Goal: Task Accomplishment & Management: Manage account settings

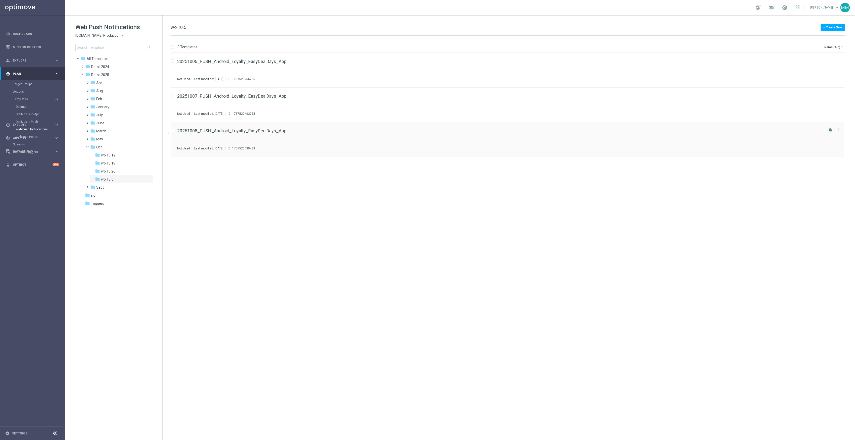
click at [831, 130] on icon "file_copy" at bounding box center [830, 130] width 4 height 4
click at [828, 163] on button "file_copy" at bounding box center [830, 164] width 7 height 7
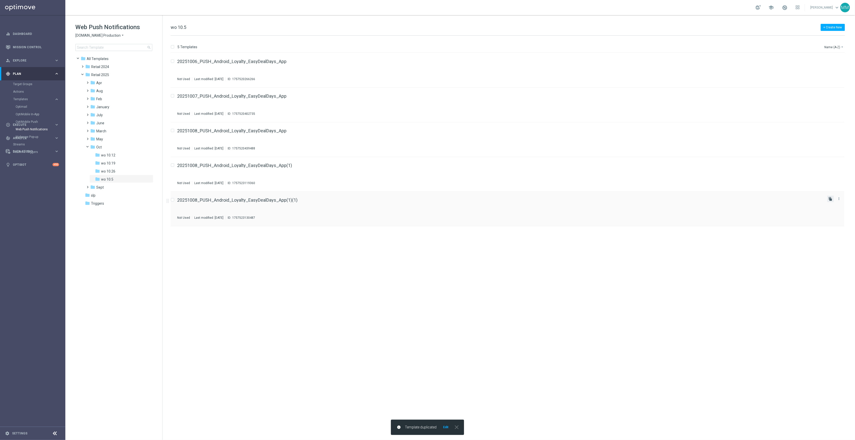
click at [830, 197] on icon "file_copy" at bounding box center [830, 199] width 4 height 4
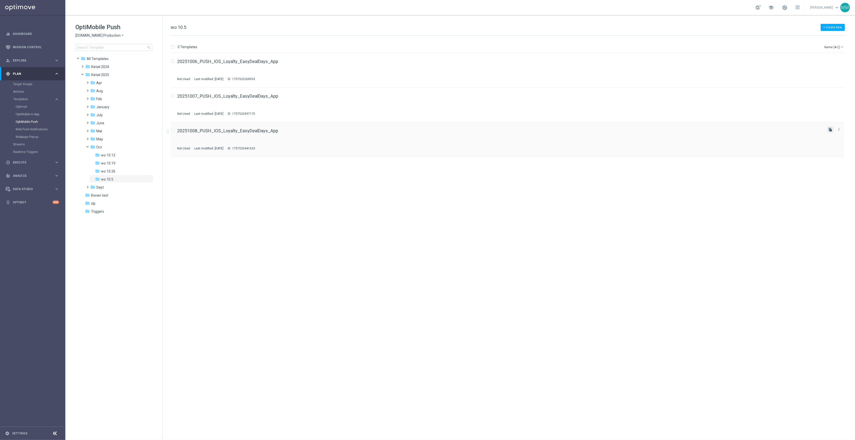
click at [831, 129] on icon "file_copy" at bounding box center [830, 130] width 4 height 4
click at [830, 164] on icon "file_copy" at bounding box center [830, 164] width 4 height 4
click at [830, 165] on icon "file_copy" at bounding box center [830, 164] width 4 height 4
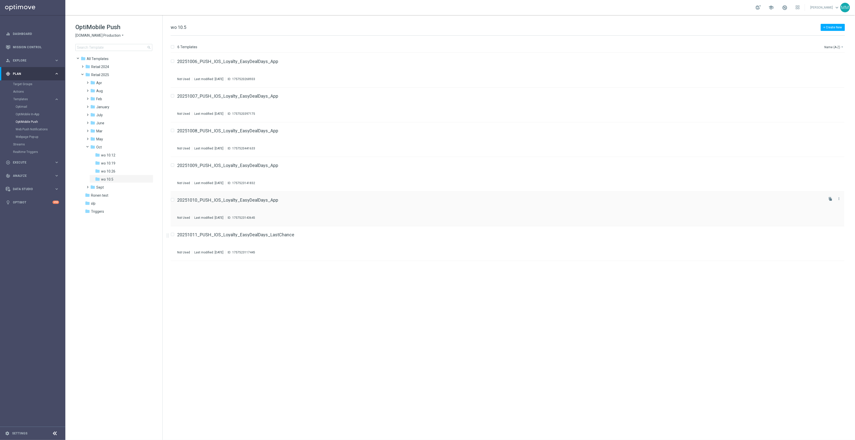
drag, startPoint x: 830, startPoint y: 235, endPoint x: 705, endPoint y: 222, distance: 125.8
click at [830, 235] on icon "file_copy" at bounding box center [830, 234] width 4 height 4
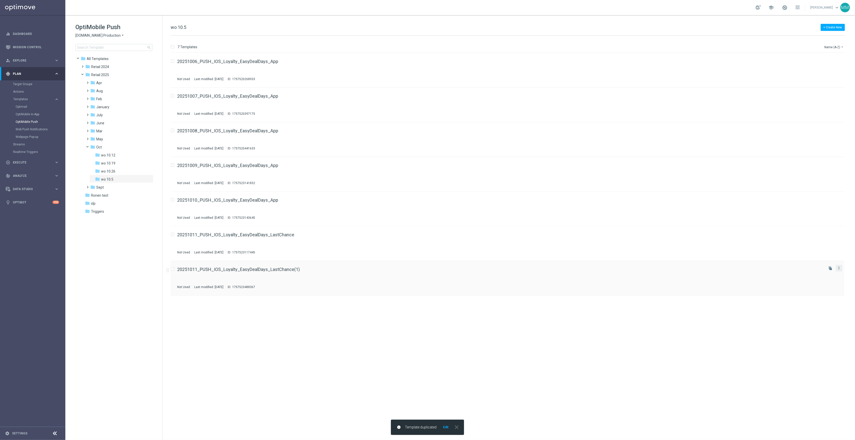
click at [839, 270] on icon "more_vert" at bounding box center [839, 268] width 4 height 4
click at [833, 273] on div "Move" at bounding box center [819, 274] width 30 height 4
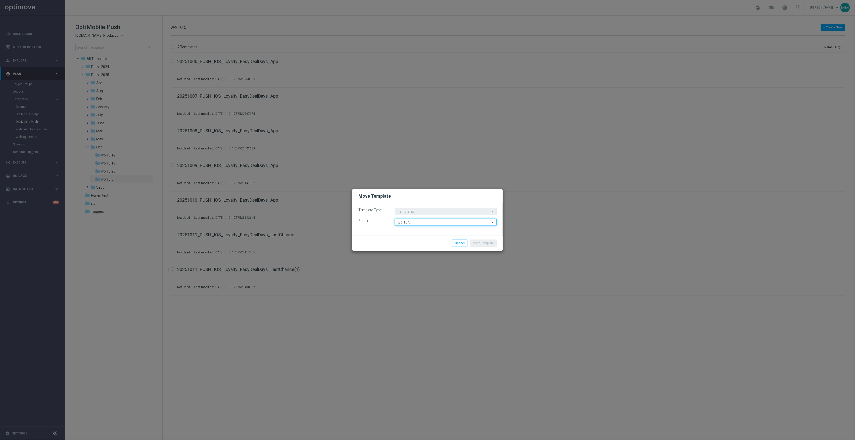
click at [431, 221] on input "wo 10.5" at bounding box center [446, 222] width 102 height 7
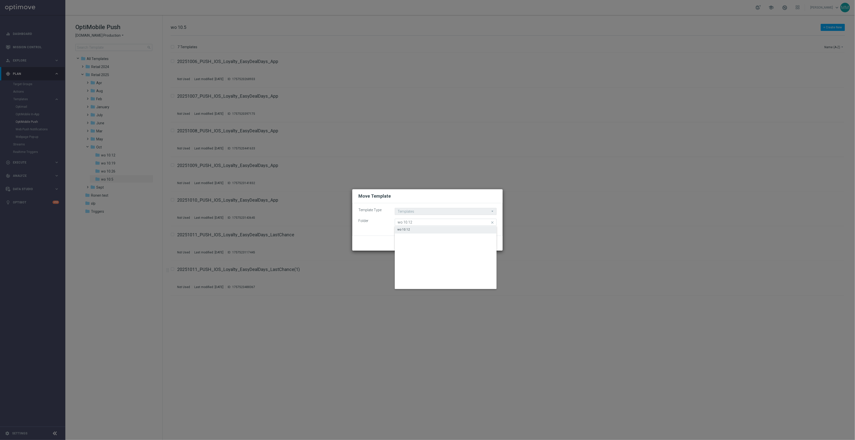
click at [428, 232] on div "wo 10.12" at bounding box center [446, 229] width 102 height 7
type input "wo 10.12"
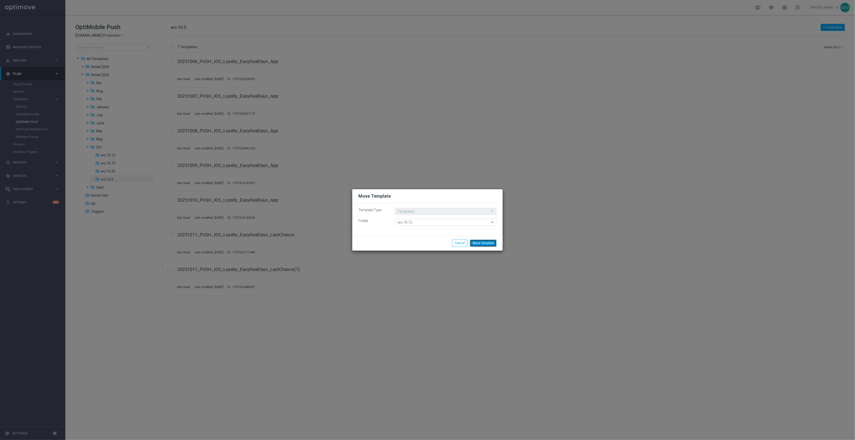
click at [496, 242] on button "Move Template" at bounding box center [483, 243] width 27 height 7
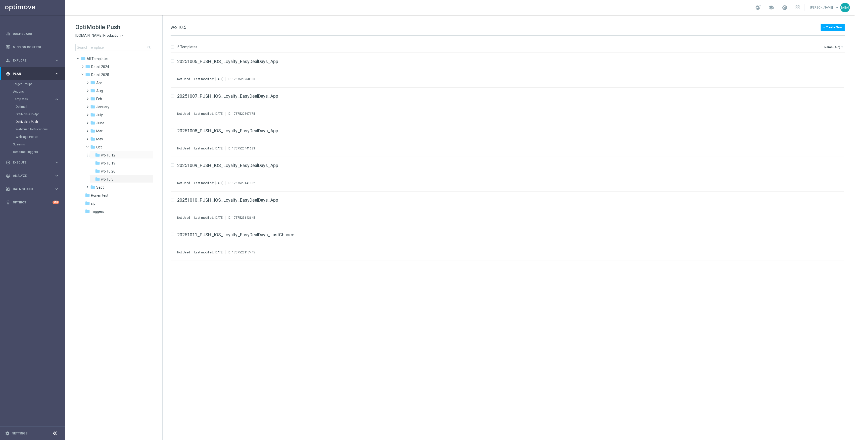
click at [120, 155] on div "folder wo 10.12" at bounding box center [119, 156] width 49 height 6
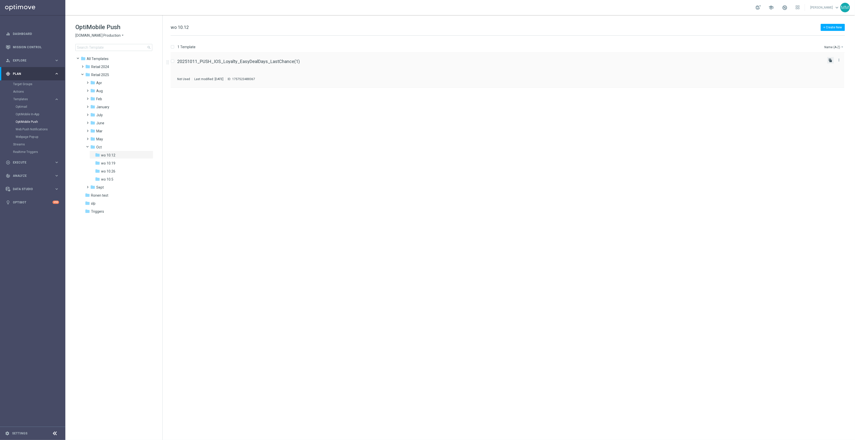
click at [831, 60] on icon "file_copy" at bounding box center [830, 60] width 4 height 4
click at [831, 61] on icon "file_copy" at bounding box center [830, 60] width 4 height 4
click at [830, 61] on icon "file_copy" at bounding box center [830, 60] width 4 height 4
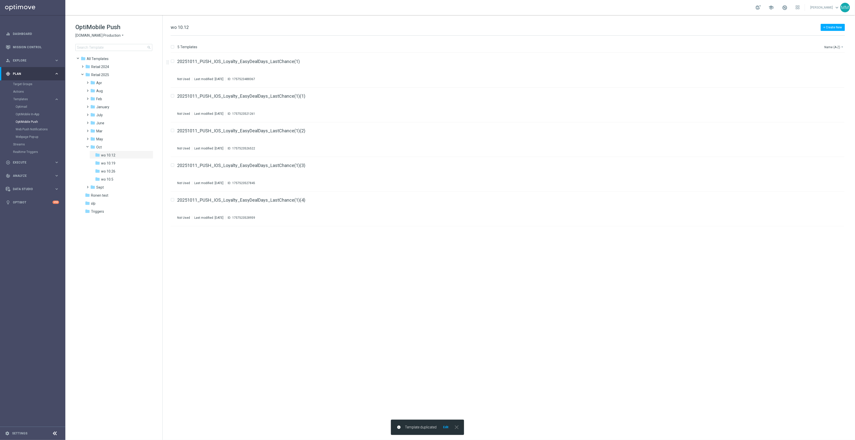
click at [830, 61] on icon "file_copy" at bounding box center [830, 60] width 4 height 4
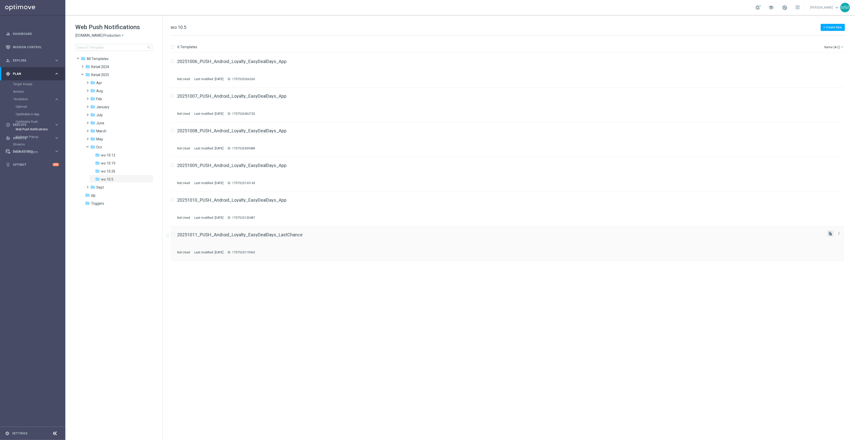
click at [828, 236] on button "file_copy" at bounding box center [830, 233] width 7 height 7
click at [841, 270] on icon "more_vert" at bounding box center [839, 268] width 4 height 4
click at [829, 274] on div "Move" at bounding box center [819, 274] width 30 height 4
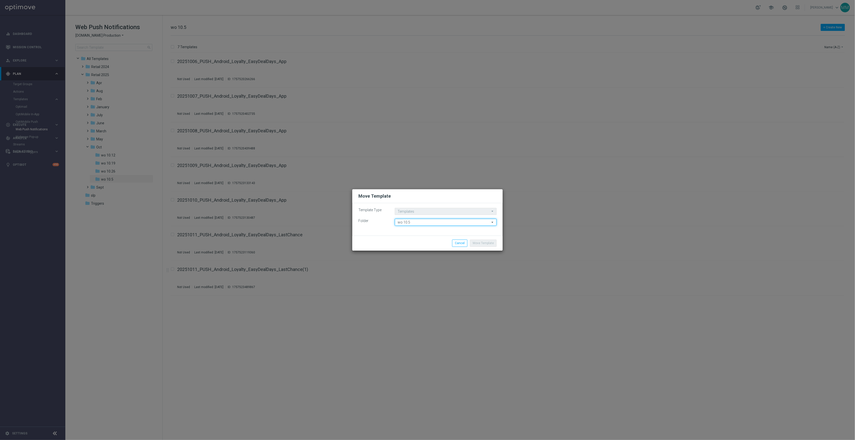
click at [444, 220] on input "wo 10.5" at bounding box center [446, 222] width 102 height 7
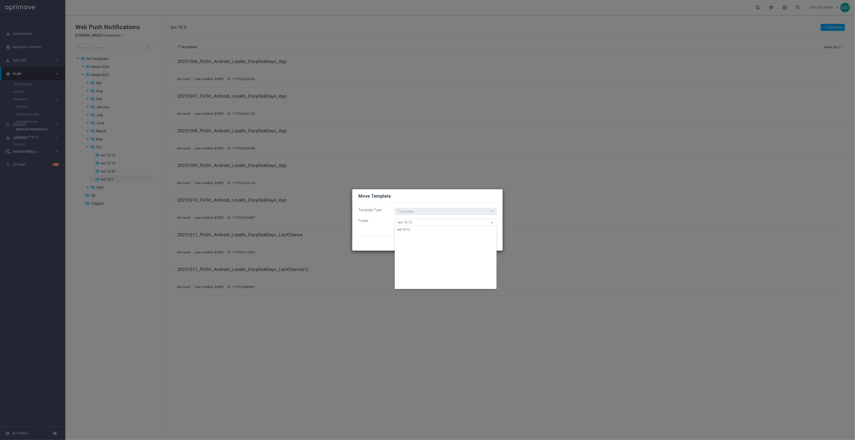
click at [444, 226] on div "wo 10.12" at bounding box center [446, 229] width 102 height 7
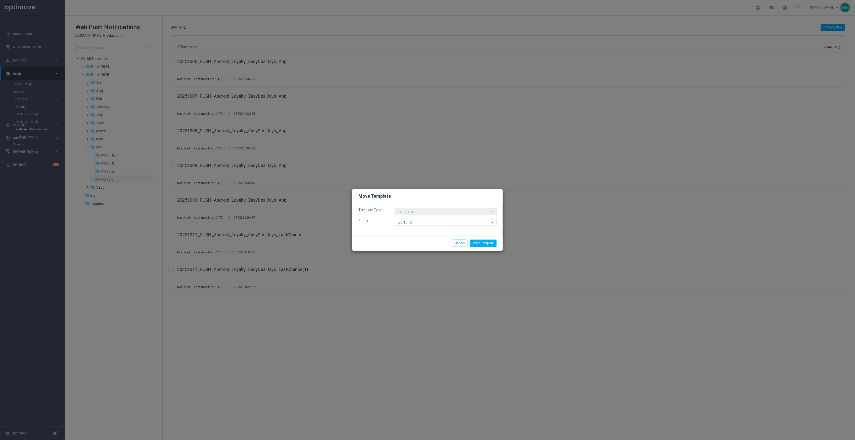
type input "wo 10.12"
click at [491, 244] on button "Move Template" at bounding box center [483, 243] width 27 height 7
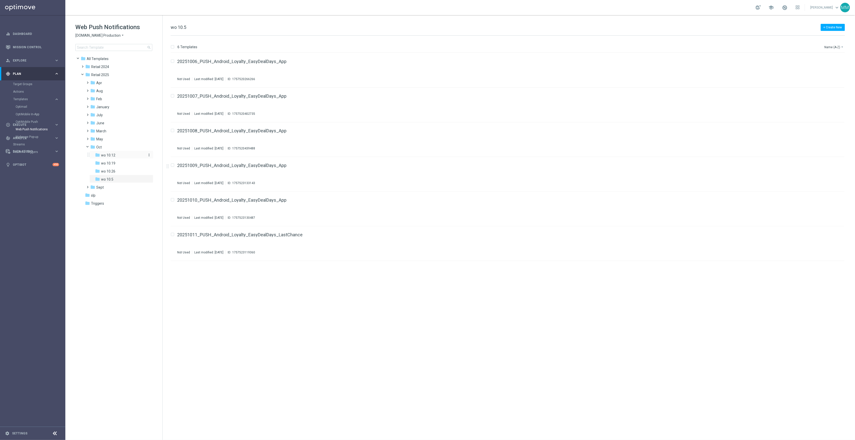
click at [134, 155] on div "folder wo 10.12" at bounding box center [119, 156] width 49 height 6
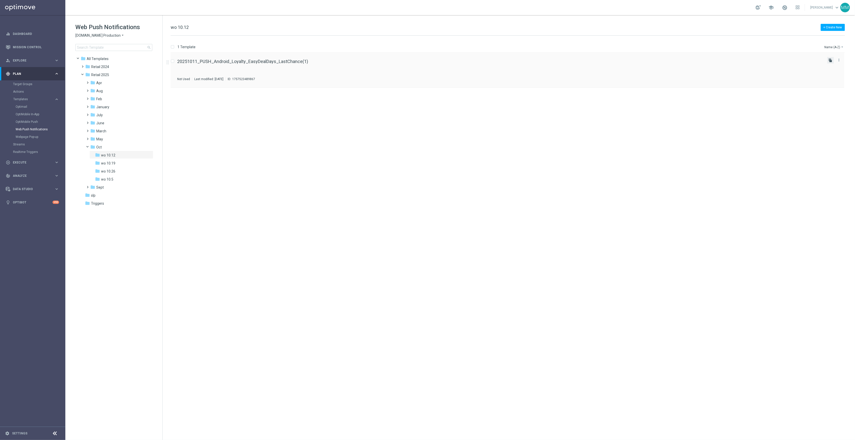
click at [831, 60] on icon "file_copy" at bounding box center [830, 60] width 4 height 4
click at [831, 62] on icon "file_copy" at bounding box center [830, 60] width 4 height 4
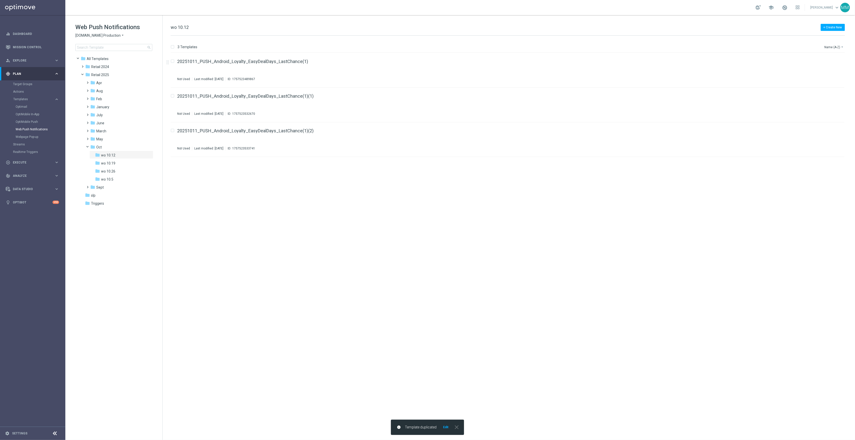
click at [831, 61] on icon "file_copy" at bounding box center [830, 60] width 4 height 4
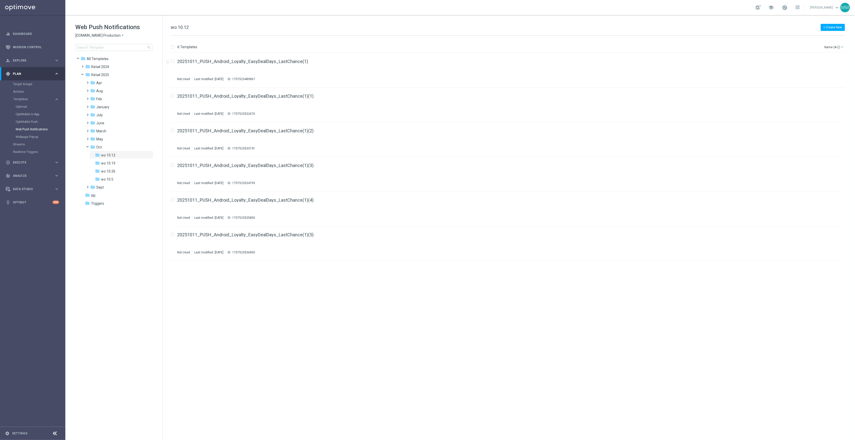
click at [831, 62] on icon "file_copy" at bounding box center [830, 60] width 4 height 4
drag, startPoint x: 262, startPoint y: 62, endPoint x: 269, endPoint y: 63, distance: 6.3
drag, startPoint x: 256, startPoint y: 99, endPoint x: 246, endPoint y: 96, distance: 9.6
click at [837, 270] on button "more_vert" at bounding box center [838, 268] width 5 height 6
click at [832, 271] on div "send Move" at bounding box center [816, 273] width 40 height 7
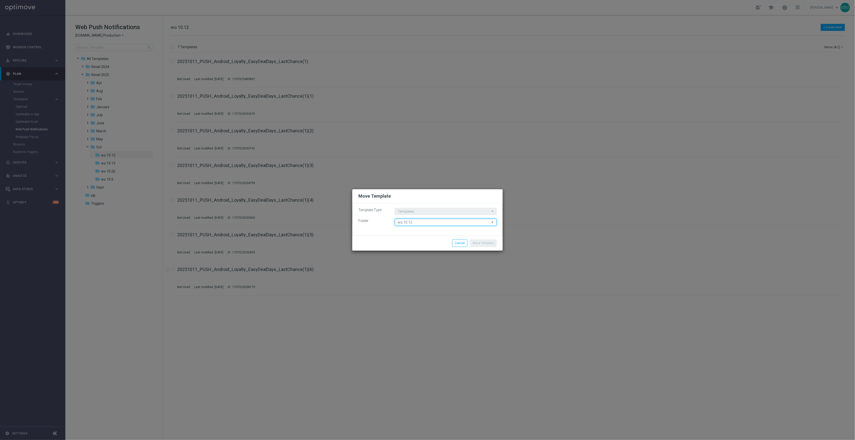
click at [448, 221] on input "wo 10.12" at bounding box center [446, 222] width 102 height 7
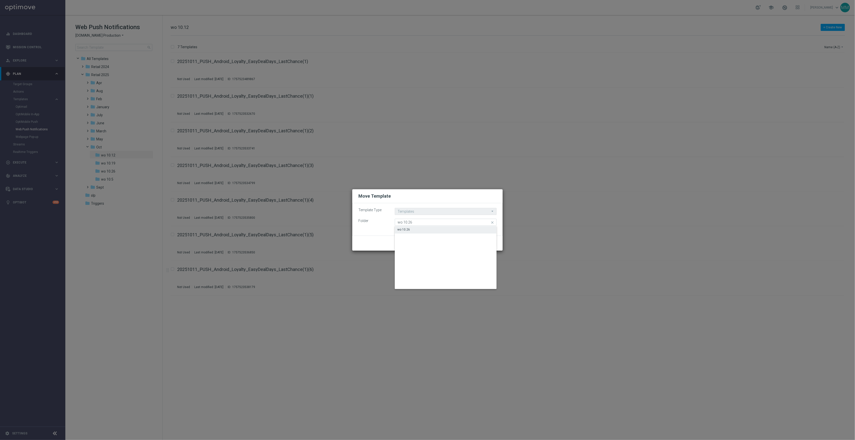
click at [434, 226] on div "wo 10.26" at bounding box center [446, 229] width 102 height 7
type input "wo 10.26"
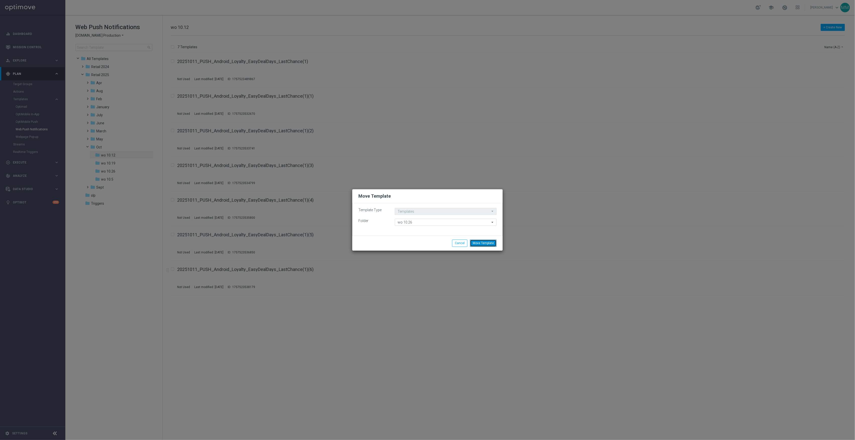
click at [480, 243] on button "Move Template" at bounding box center [483, 243] width 27 height 7
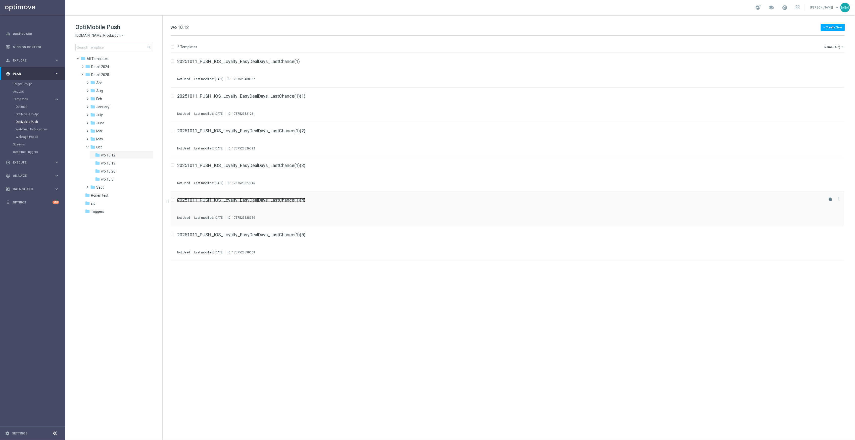
drag, startPoint x: 290, startPoint y: 203, endPoint x: 280, endPoint y: 201, distance: 10.0
click at [831, 236] on button "file_copy" at bounding box center [830, 233] width 7 height 7
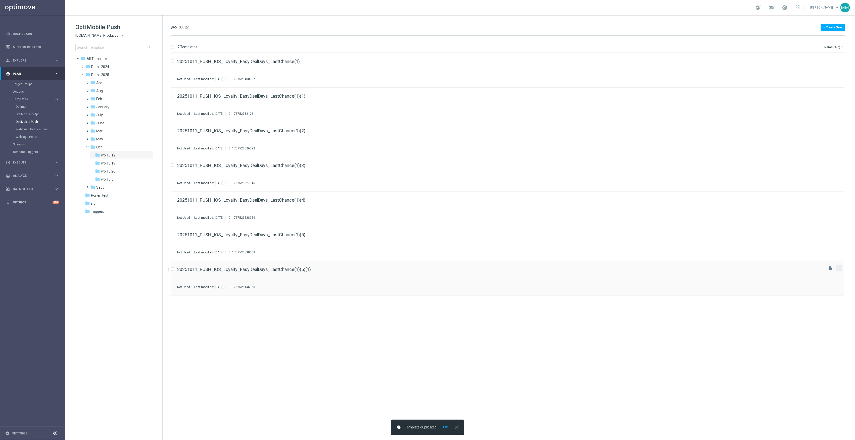
click at [841, 270] on icon "more_vert" at bounding box center [839, 268] width 4 height 4
click at [820, 272] on div "Move" at bounding box center [819, 274] width 30 height 4
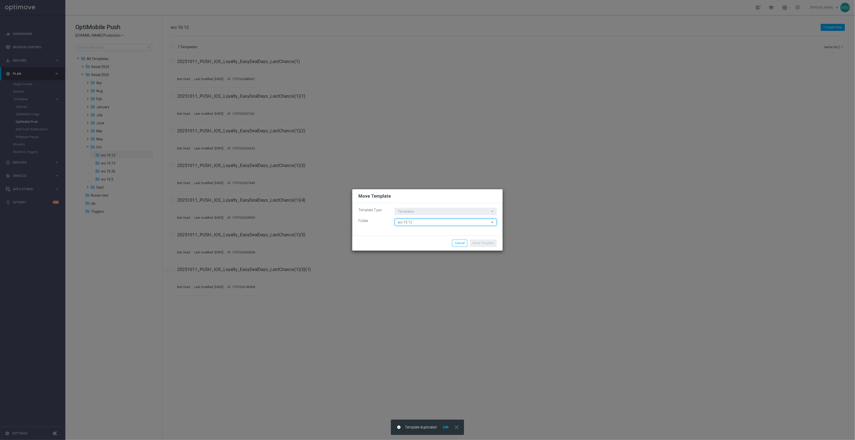
click at [453, 223] on input "wo 10.12" at bounding box center [446, 222] width 102 height 7
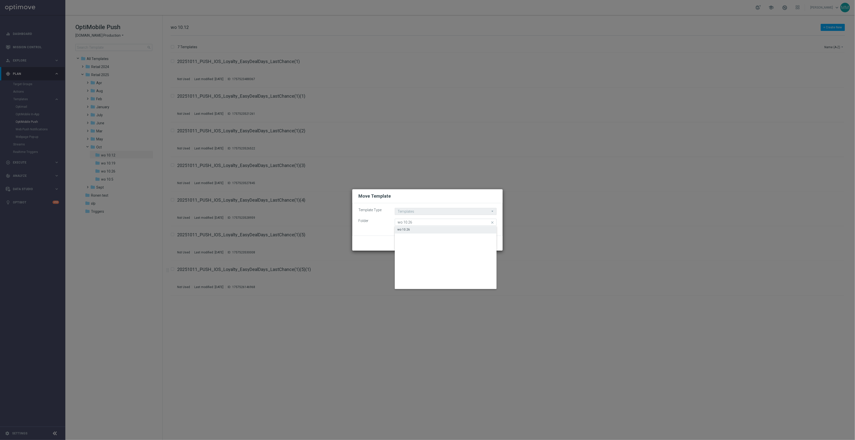
click at [418, 229] on div "wo 10.26" at bounding box center [446, 229] width 102 height 7
type input "wo 10.26"
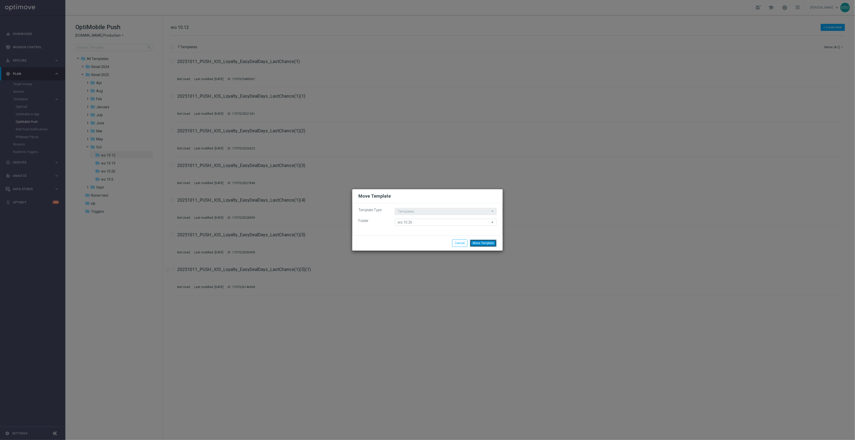
click at [480, 242] on button "Move Template" at bounding box center [483, 243] width 27 height 7
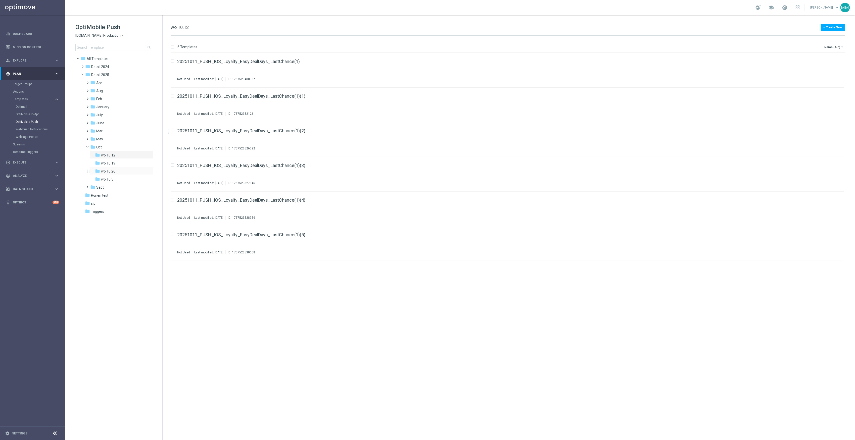
click at [124, 171] on div "folder wo 10.26" at bounding box center [119, 172] width 49 height 6
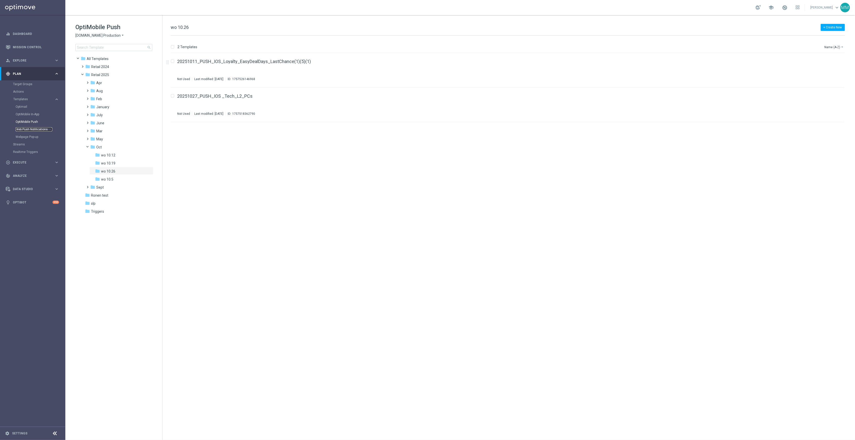
click at [36, 129] on link "Web Push Notifications" at bounding box center [34, 129] width 37 height 4
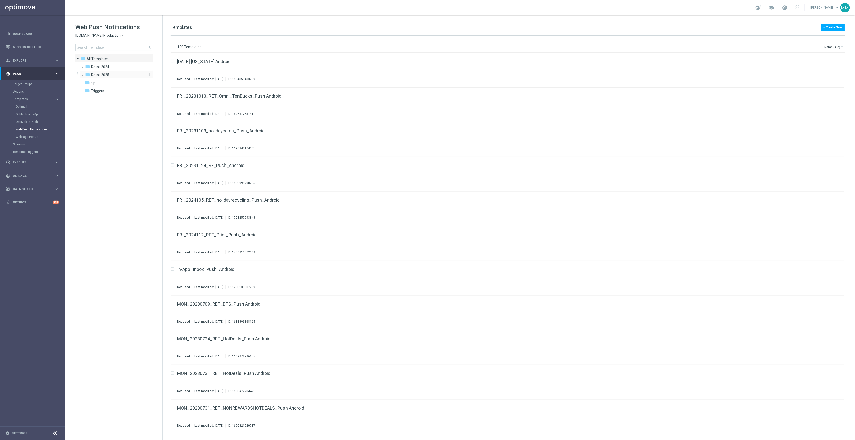
click at [110, 77] on div "folder Retail 2025" at bounding box center [114, 75] width 58 height 6
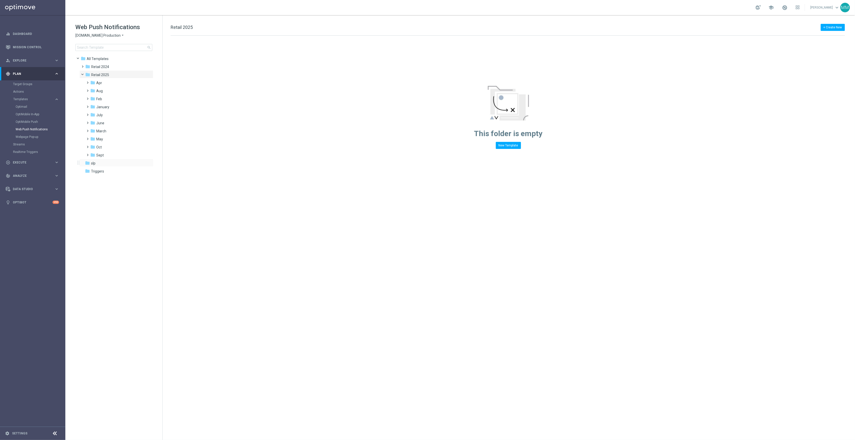
click at [109, 159] on div "folder slp more_vert" at bounding box center [116, 163] width 74 height 8
click at [109, 155] on div "folder Sept" at bounding box center [117, 156] width 54 height 6
click at [109, 148] on div "folder Oct" at bounding box center [117, 147] width 54 height 6
click at [119, 170] on div "folder wo 10.26" at bounding box center [119, 172] width 49 height 6
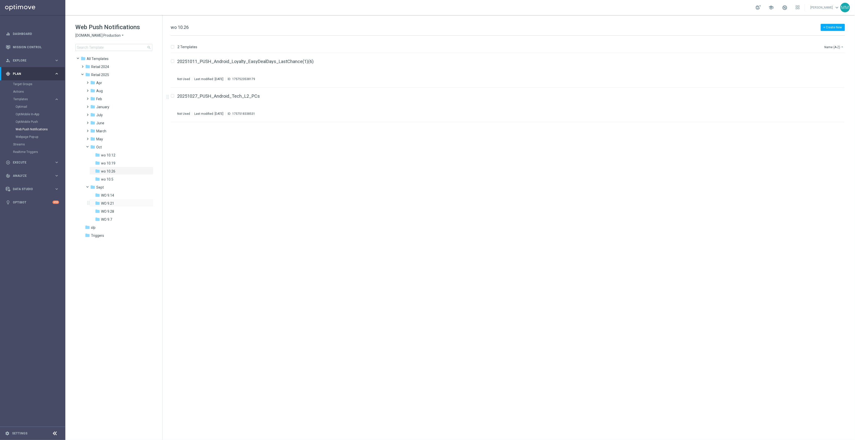
click at [118, 199] on div "folder WO 9.21 more_vert" at bounding box center [121, 203] width 64 height 8
click at [119, 196] on div "folder WO 9.14" at bounding box center [119, 196] width 49 height 6
click at [830, 166] on icon "file_copy" at bounding box center [830, 164] width 4 height 4
click at [36, 125] on div "OptiMobile Push" at bounding box center [40, 122] width 49 height 8
click at [34, 121] on link "OptiMobile Push" at bounding box center [34, 122] width 37 height 4
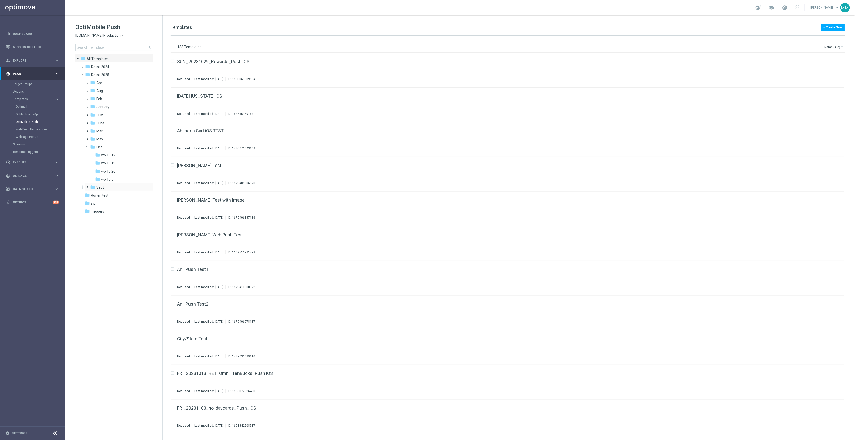
click at [110, 185] on div "folder Sept" at bounding box center [117, 188] width 54 height 6
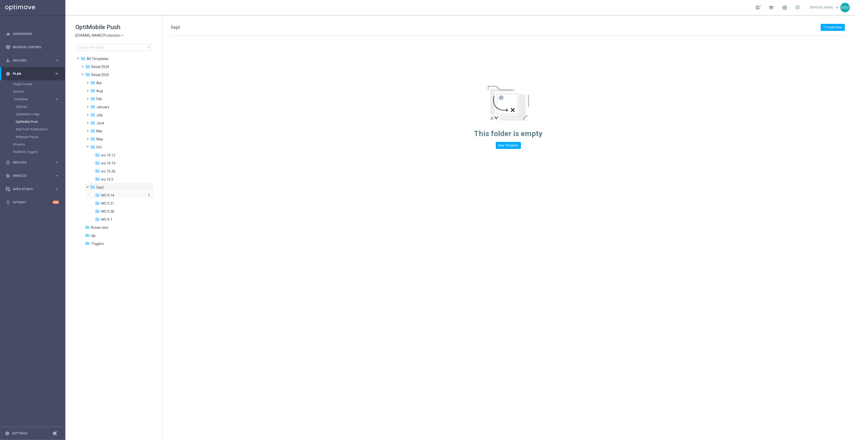
click at [118, 197] on div "folder WO 9.14" at bounding box center [119, 196] width 49 height 6
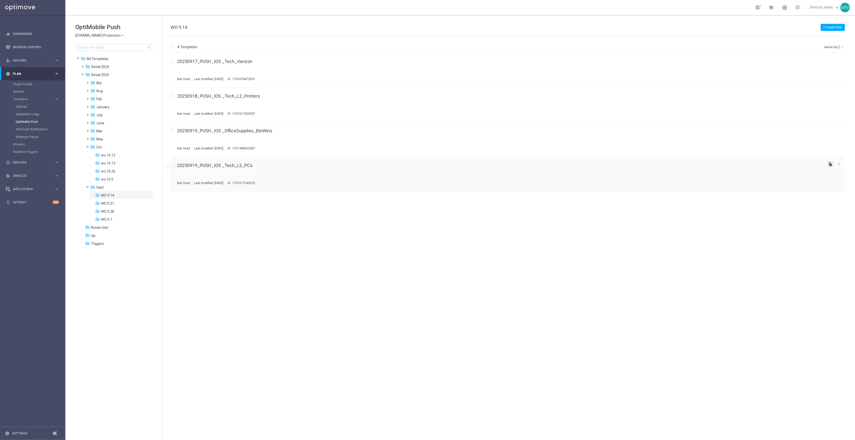
click at [829, 164] on icon "file_copy" at bounding box center [830, 164] width 4 height 4
click at [33, 85] on link "Target Groups" at bounding box center [32, 84] width 39 height 4
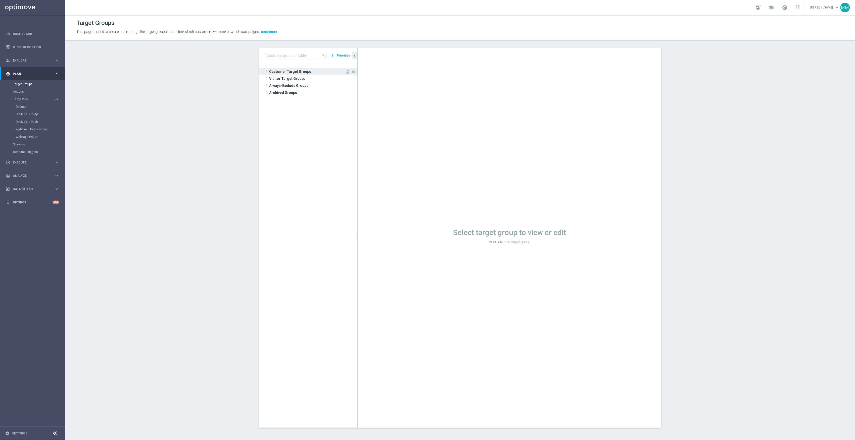
click at [291, 69] on span "Customer Target Groups" at bounding box center [307, 71] width 76 height 7
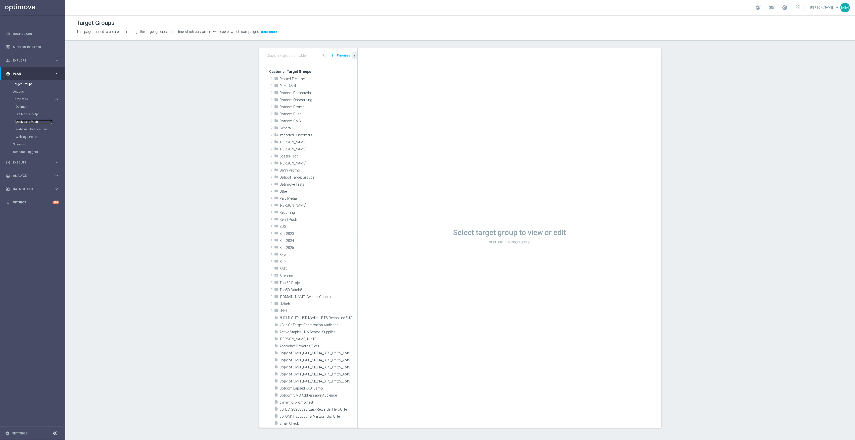
drag, startPoint x: 35, startPoint y: 122, endPoint x: 32, endPoint y: 120, distance: 2.9
click at [35, 122] on link "OptiMobile Push" at bounding box center [34, 122] width 37 height 4
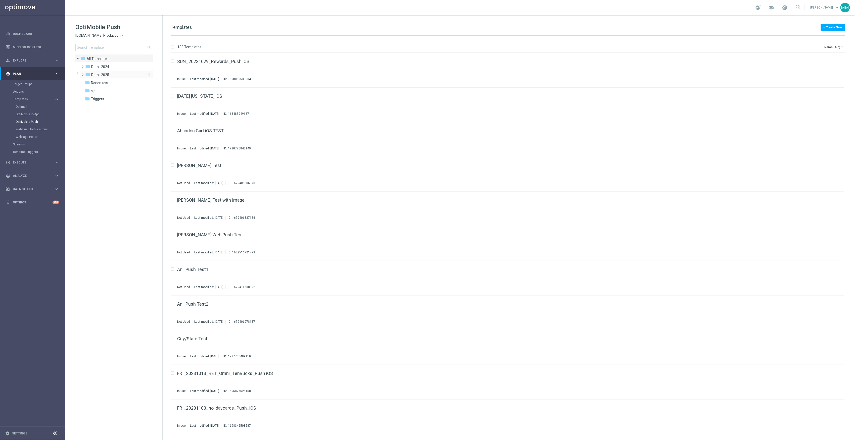
click at [112, 74] on div "folder Retail 2025" at bounding box center [114, 75] width 58 height 6
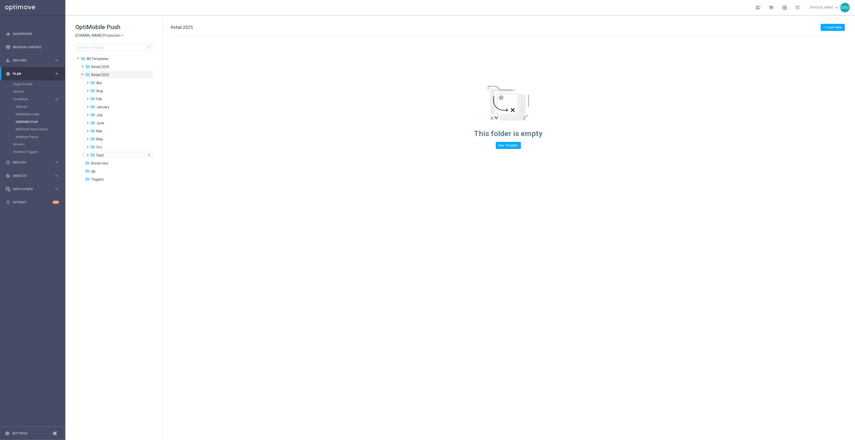
click at [111, 153] on div "folder Sept" at bounding box center [117, 156] width 54 height 6
click at [112, 92] on div "folder Aug" at bounding box center [117, 91] width 54 height 6
click at [122, 128] on div "folder WO 8.31" at bounding box center [119, 131] width 49 height 6
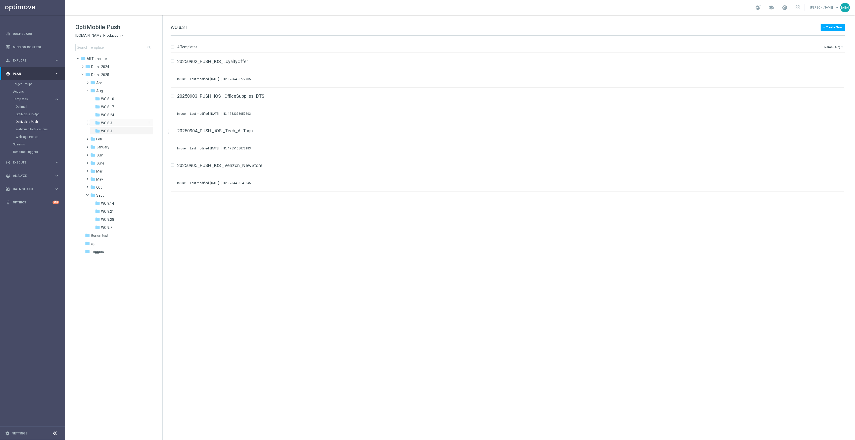
click at [117, 121] on div "folder WO 8.3" at bounding box center [119, 123] width 49 height 6
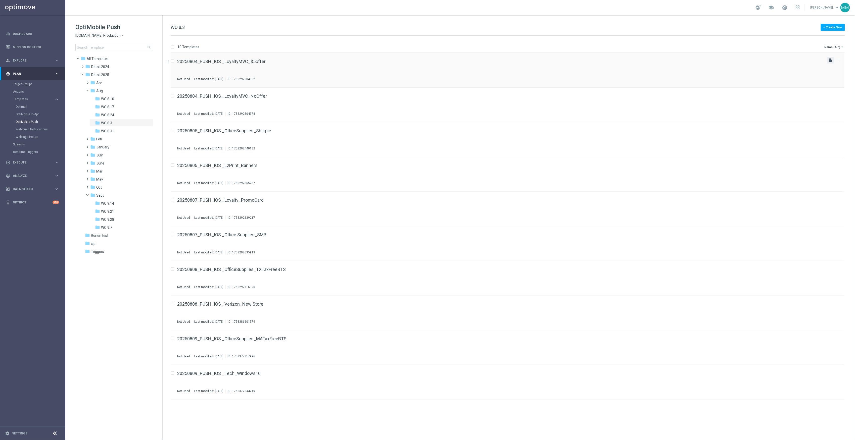
click at [829, 60] on icon "file_copy" at bounding box center [830, 60] width 4 height 4
click at [828, 129] on icon "file_copy" at bounding box center [830, 130] width 4 height 4
click at [839, 166] on icon "more_vert" at bounding box center [839, 164] width 4 height 4
click at [827, 168] on div "Move" at bounding box center [818, 170] width 30 height 4
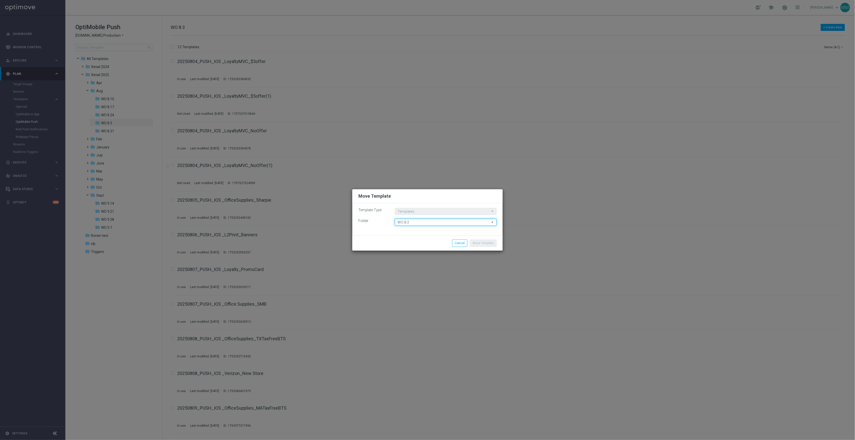
click at [410, 224] on input "WO 8.3" at bounding box center [446, 222] width 102 height 7
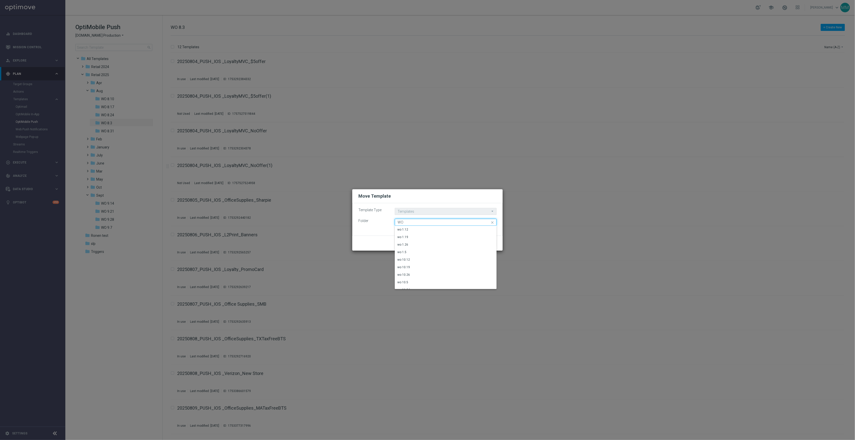
type input "W"
click at [409, 228] on div "wo 10.5" at bounding box center [446, 229] width 102 height 7
type input "wo 10.5"
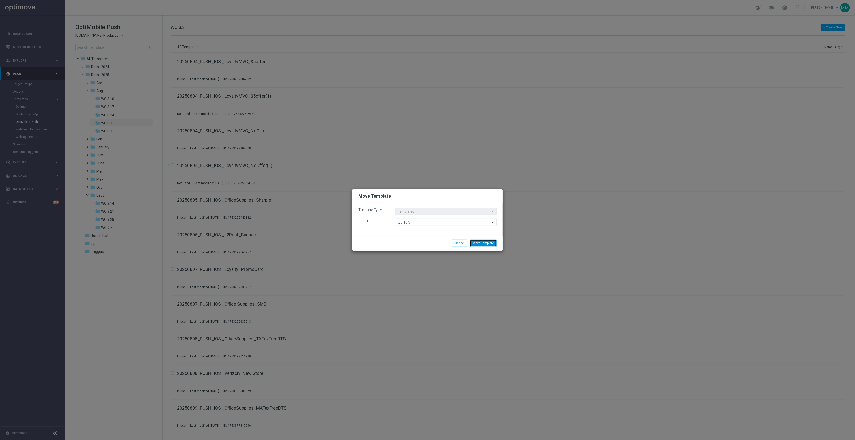
click at [492, 245] on button "Move Template" at bounding box center [483, 243] width 27 height 7
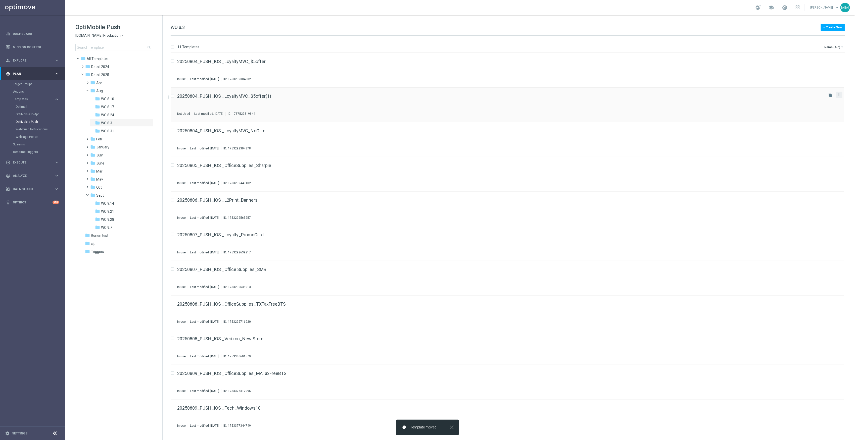
click at [839, 94] on icon "more_vert" at bounding box center [839, 95] width 4 height 4
click at [802, 101] on div "send" at bounding box center [800, 101] width 8 height 4
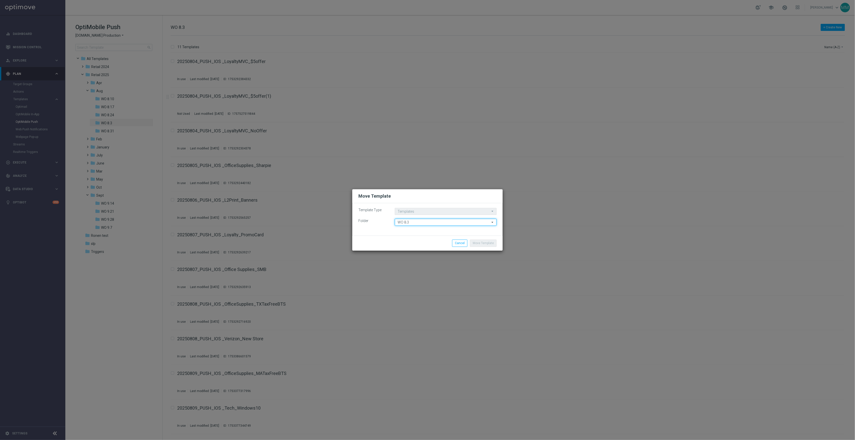
click at [436, 223] on input "WO 8.3" at bounding box center [446, 222] width 102 height 7
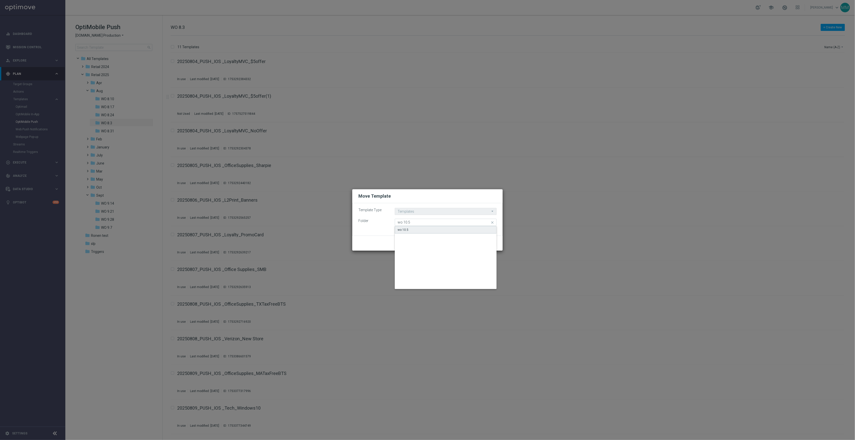
click at [431, 227] on div "wo 10.5" at bounding box center [446, 230] width 102 height 8
type input "wo 10.5"
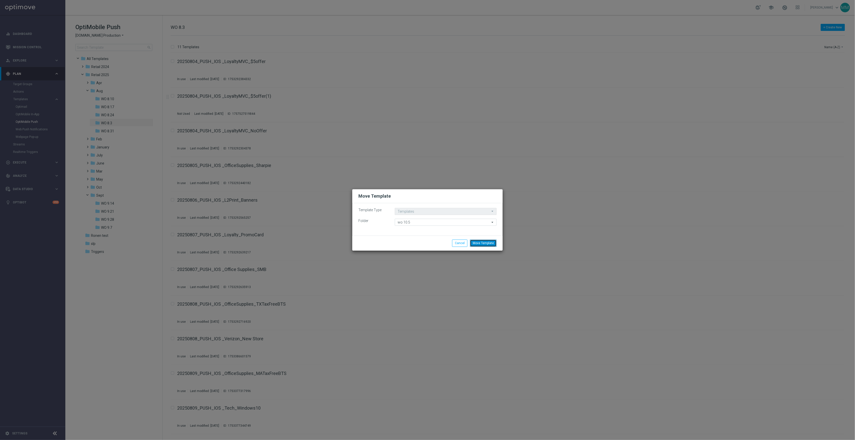
click at [489, 244] on button "Move Template" at bounding box center [483, 243] width 27 height 7
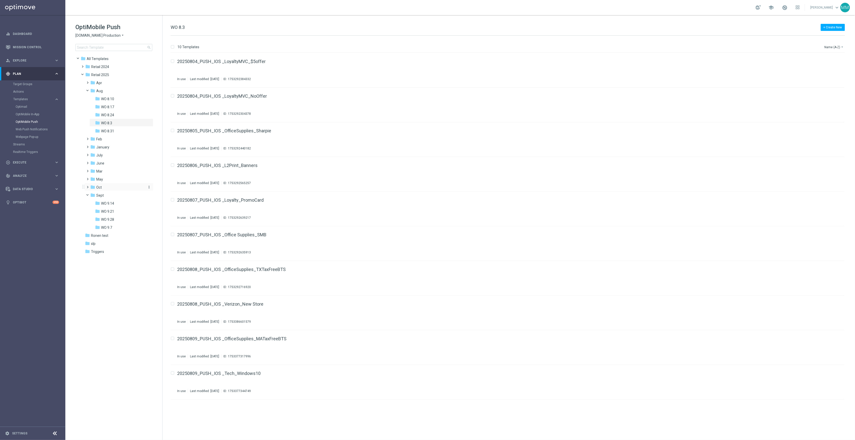
click at [104, 189] on div "folder Oct" at bounding box center [117, 188] width 54 height 6
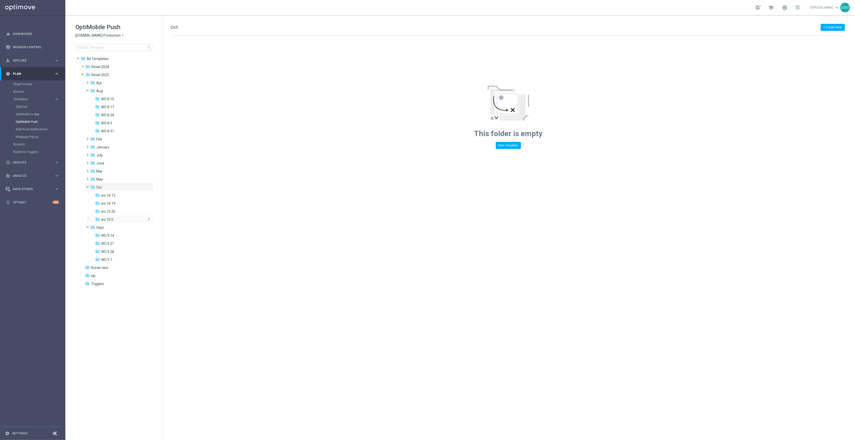
click at [113, 217] on div "folder wo 10.5" at bounding box center [119, 220] width 49 height 6
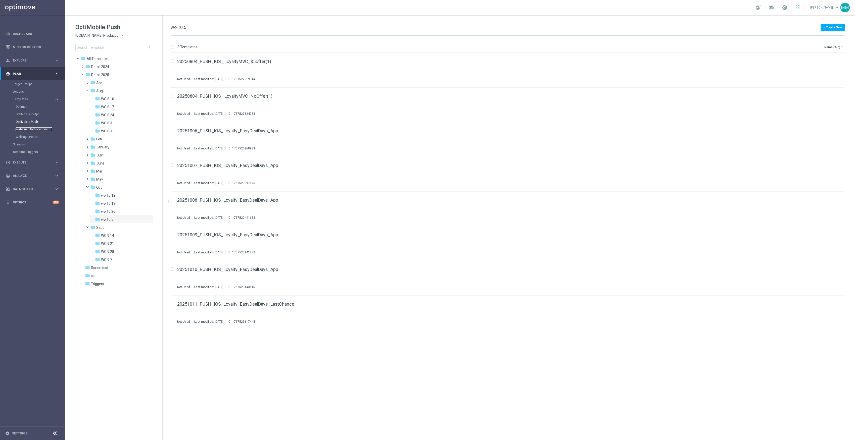
click at [37, 129] on link "Web Push Notifications" at bounding box center [34, 129] width 37 height 4
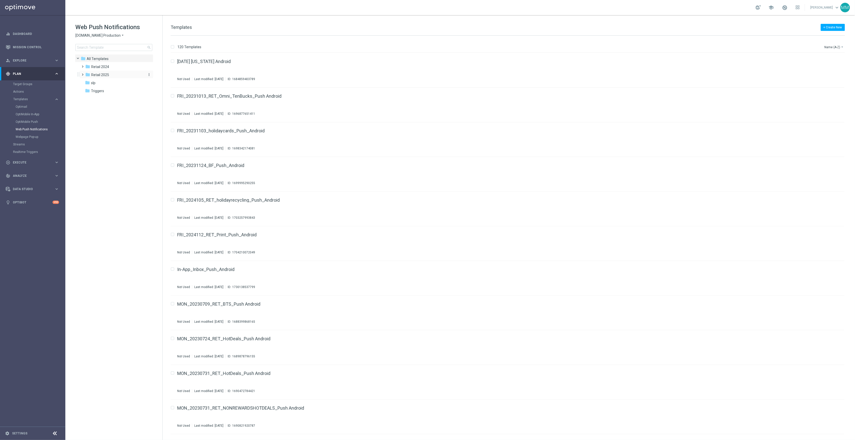
click at [110, 76] on div "folder Retail 2025" at bounding box center [114, 75] width 58 height 6
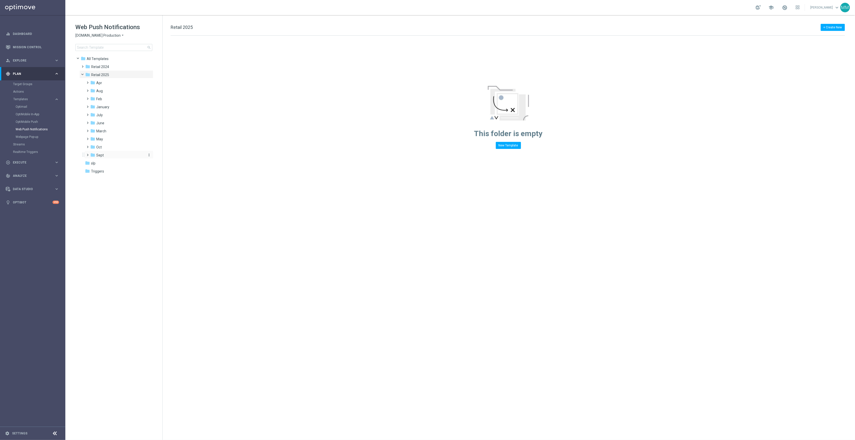
click at [107, 155] on div "folder Sept" at bounding box center [117, 156] width 54 height 6
click at [108, 88] on div "folder Aug more_vert" at bounding box center [118, 90] width 69 height 8
click at [103, 93] on div "folder Aug" at bounding box center [117, 91] width 54 height 6
click at [118, 121] on div "folder WO 8.3" at bounding box center [119, 123] width 49 height 6
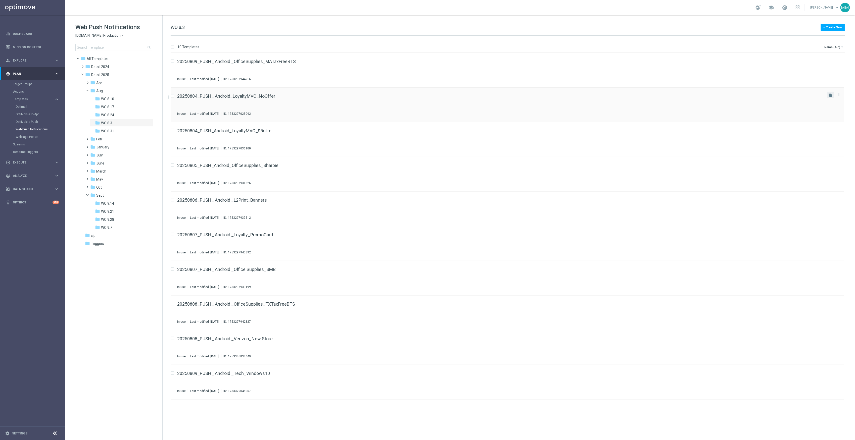
click at [830, 97] on button "file_copy" at bounding box center [830, 95] width 7 height 7
click at [831, 164] on icon "file_copy" at bounding box center [830, 164] width 4 height 4
click at [838, 131] on icon "more_vert" at bounding box center [839, 129] width 4 height 4
click at [832, 136] on div "Move" at bounding box center [818, 135] width 30 height 4
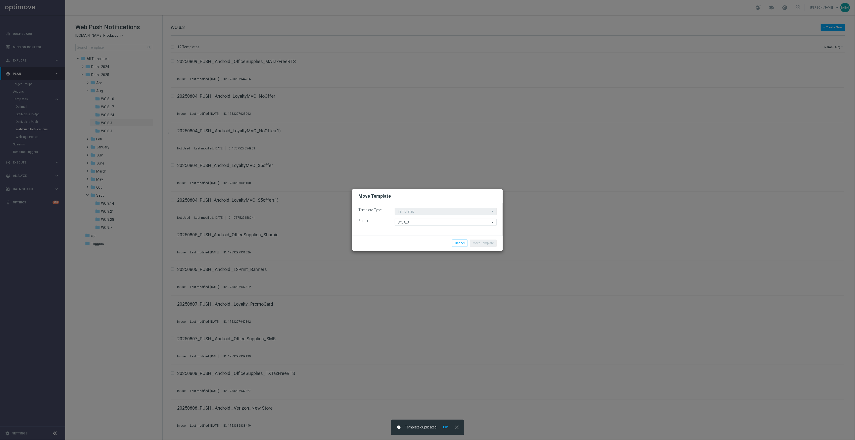
click at [447, 227] on div "Template Type Templates Templates arrow_drop_down Drag here to set row groups D…" at bounding box center [427, 219] width 150 height 32
click at [447, 223] on input "WO 8.3" at bounding box center [446, 222] width 102 height 7
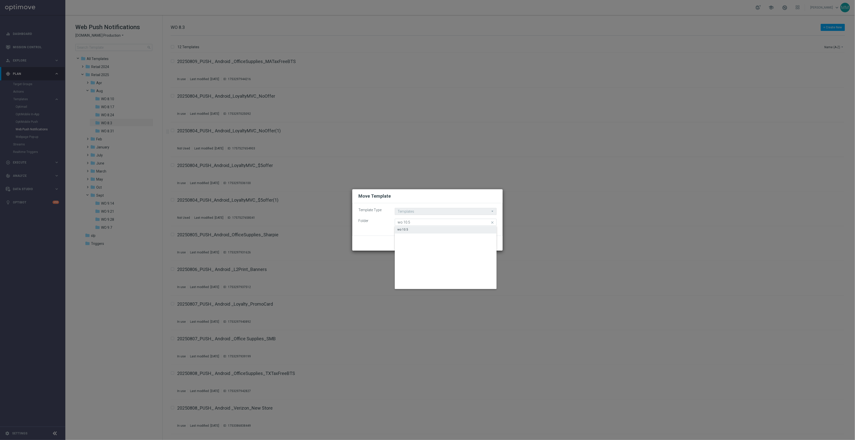
click at [445, 227] on div "wo 10.5" at bounding box center [446, 229] width 102 height 7
type input "wo 10.5"
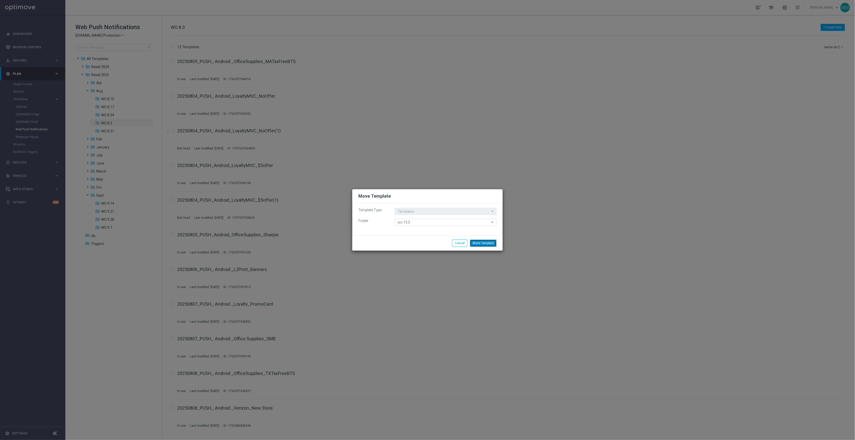
click at [487, 244] on button "Move Template" at bounding box center [483, 243] width 27 height 7
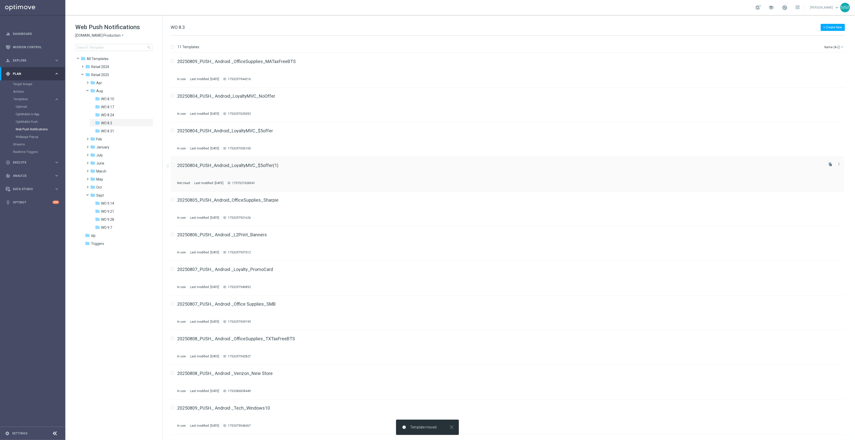
click at [841, 165] on icon "more_vert" at bounding box center [839, 164] width 4 height 4
click at [822, 171] on div "Move" at bounding box center [819, 170] width 30 height 4
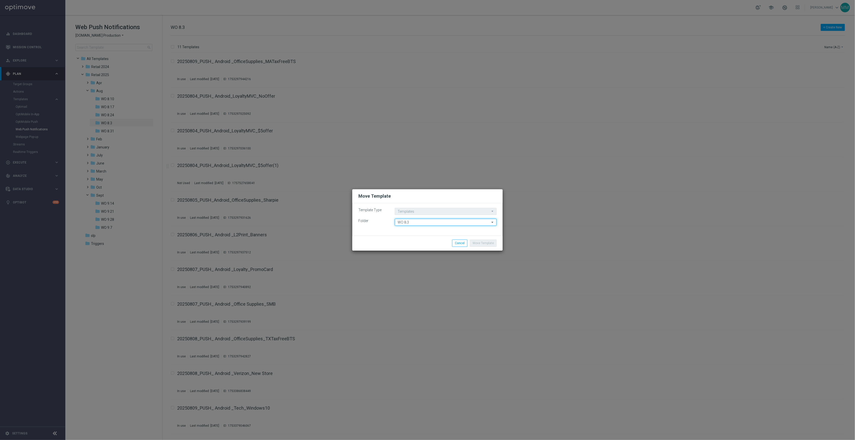
click at [435, 224] on input "WO 8.3" at bounding box center [446, 222] width 102 height 7
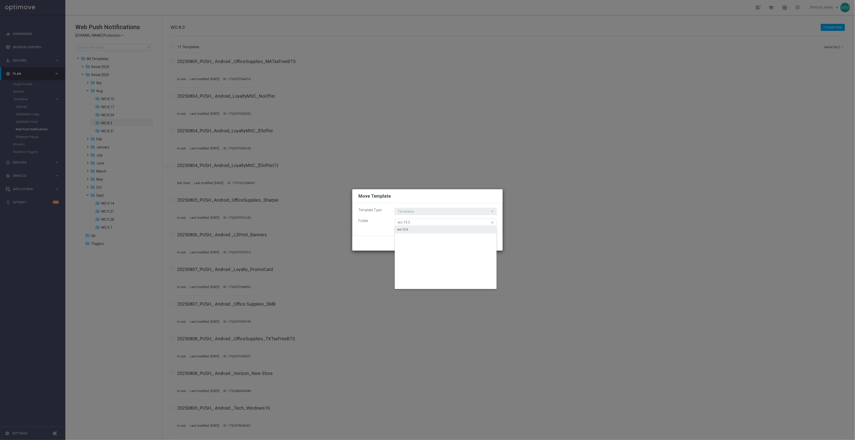
click at [434, 226] on div "wo 10.5" at bounding box center [446, 229] width 102 height 7
type input "wo 10.5"
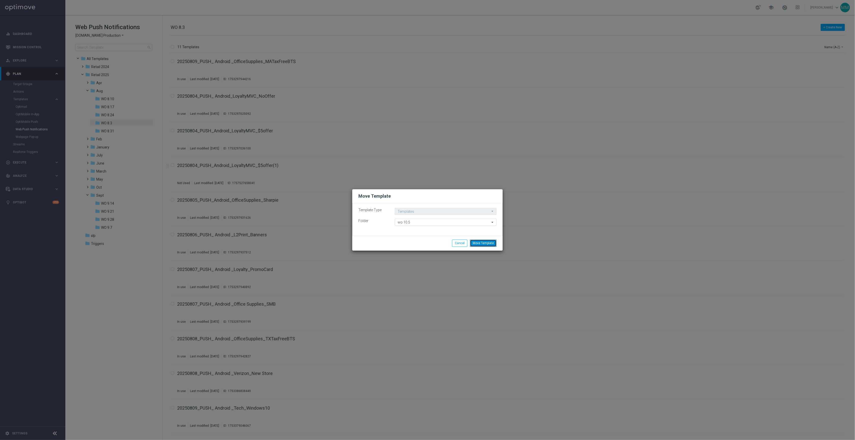
click at [481, 241] on button "Move Template" at bounding box center [483, 243] width 27 height 7
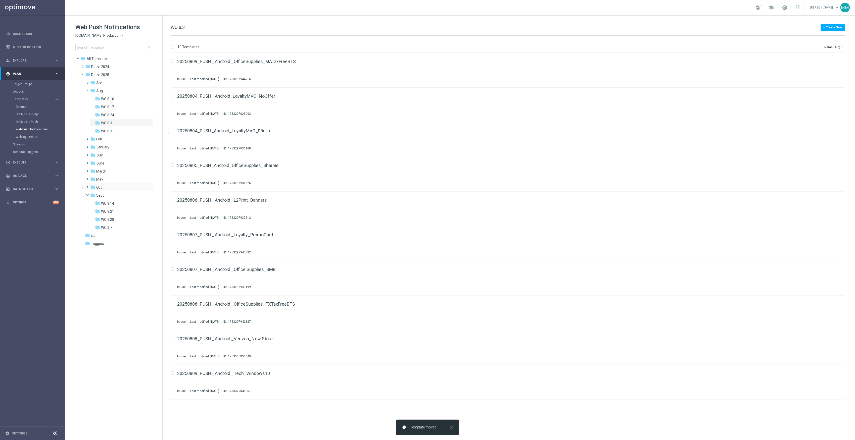
click at [106, 185] on div "folder Oct" at bounding box center [117, 188] width 54 height 6
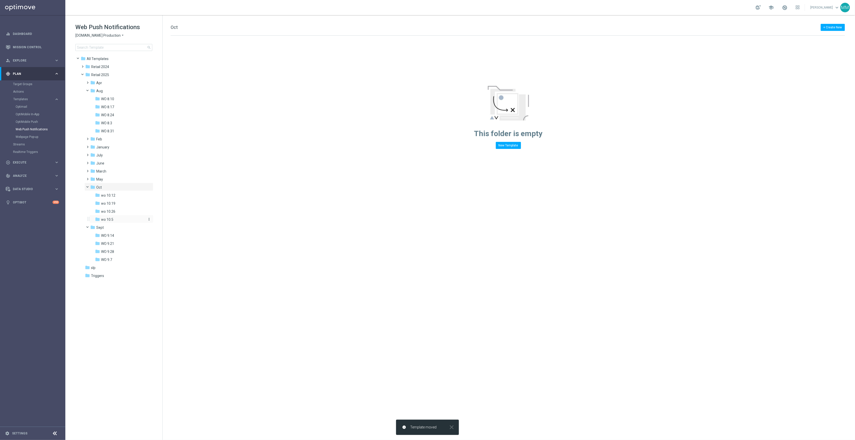
click at [118, 217] on div "folder wo 10.5" at bounding box center [119, 220] width 49 height 6
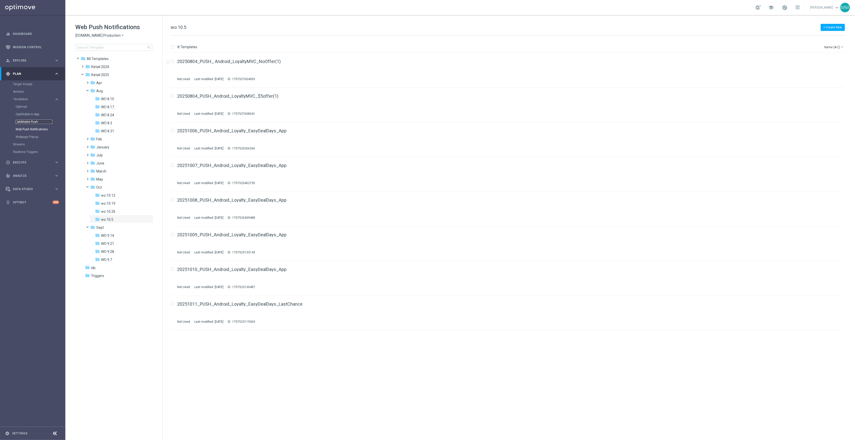
click at [32, 121] on link "OptiMobile Push" at bounding box center [34, 122] width 37 height 4
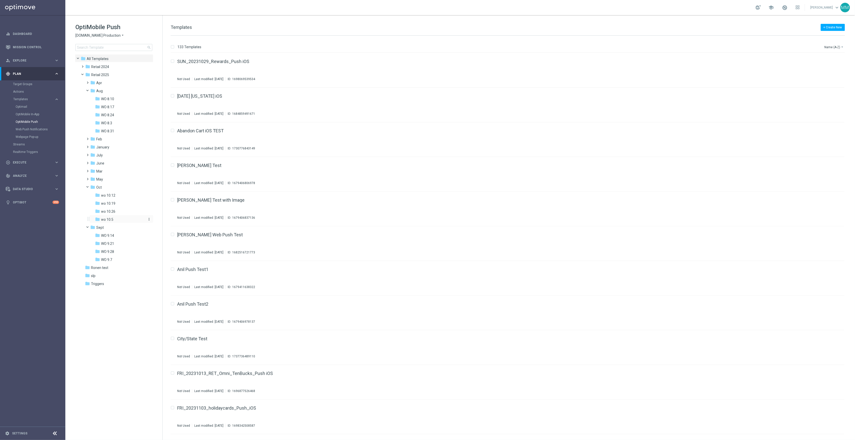
click at [116, 217] on div "folder wo 10.5" at bounding box center [119, 220] width 49 height 6
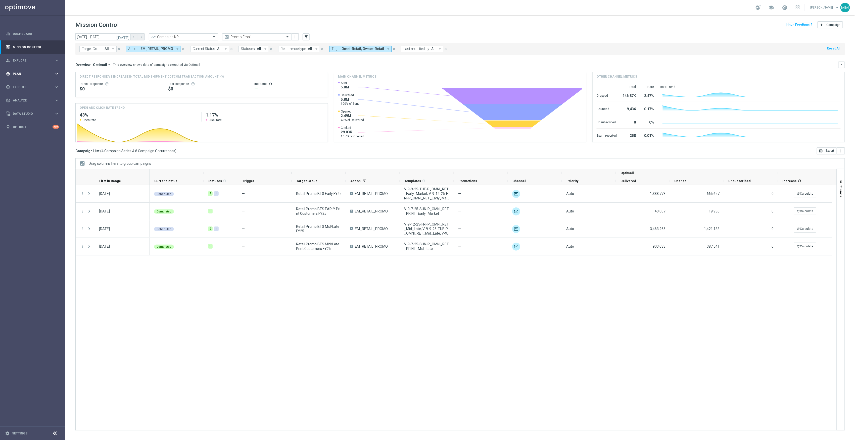
drag, startPoint x: 27, startPoint y: 70, endPoint x: 34, endPoint y: 70, distance: 6.8
click at [27, 70] on div "gps_fixed Plan keyboard_arrow_right" at bounding box center [32, 73] width 65 height 13
click at [22, 82] on link "Target Groups" at bounding box center [32, 84] width 39 height 4
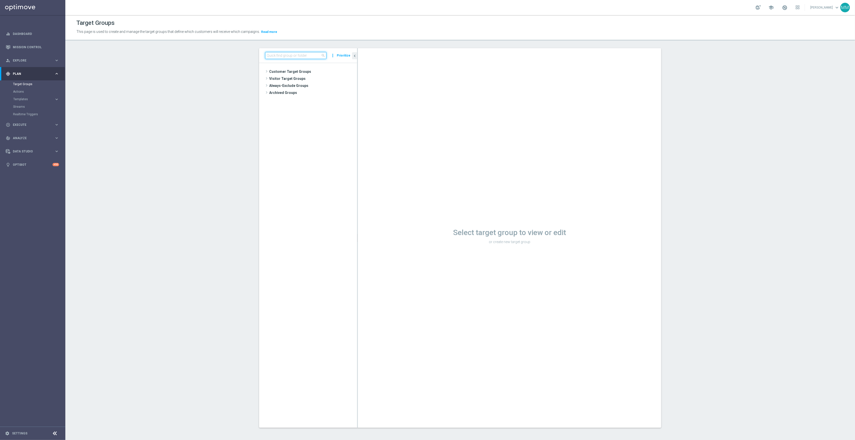
click at [288, 57] on input at bounding box center [295, 55] width 61 height 7
click at [315, 144] on span "20250919_PUSH_Android_Tech_L2_PCs" at bounding box center [317, 142] width 56 height 4
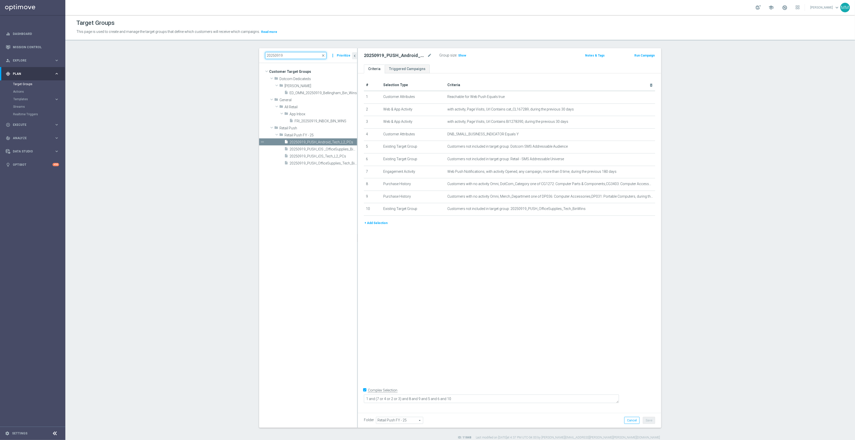
click at [291, 56] on input "20250919" at bounding box center [295, 55] width 61 height 7
type input "20250918"
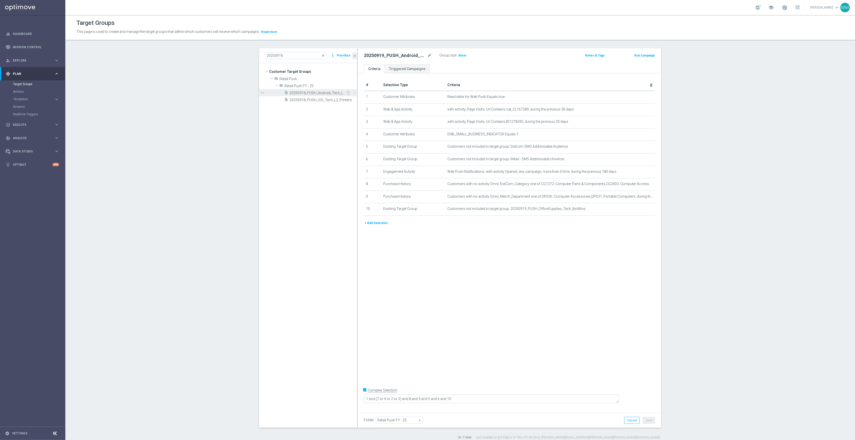
click at [321, 93] on span "20250918_PUSH_Android_Tech_L2_Printers" at bounding box center [317, 93] width 56 height 4
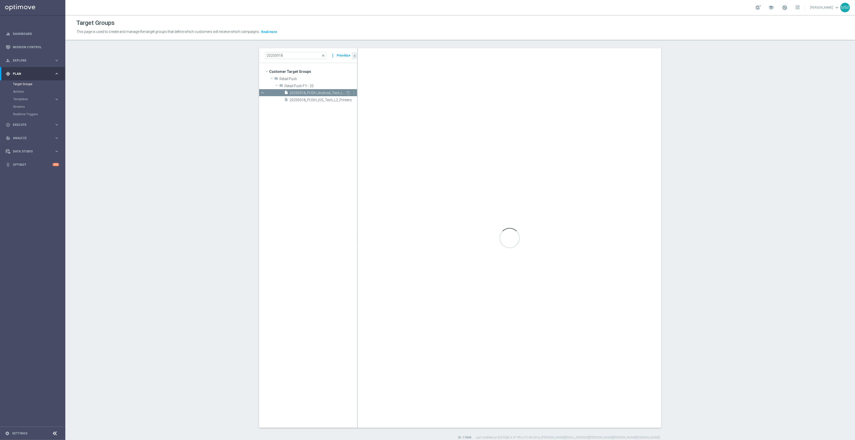
type textarea "1 and (2 or 3 or 4) and 5 and 6 and 7 and 8 and 9 and 10"
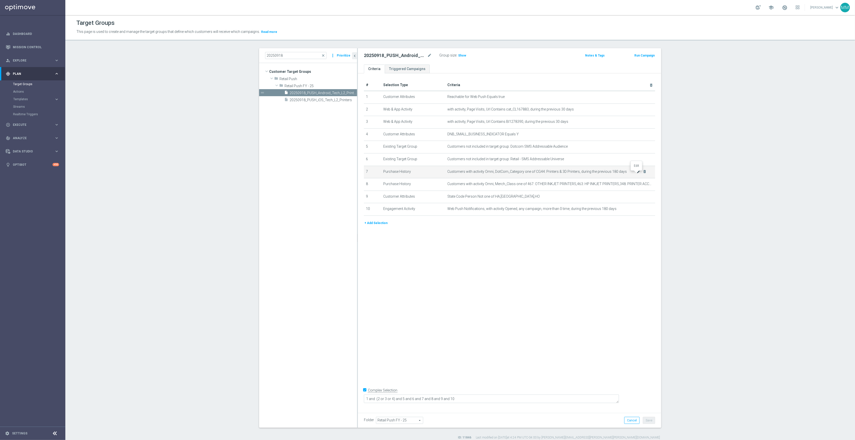
click at [424, 174] on icon "mode_edit" at bounding box center [639, 172] width 4 height 4
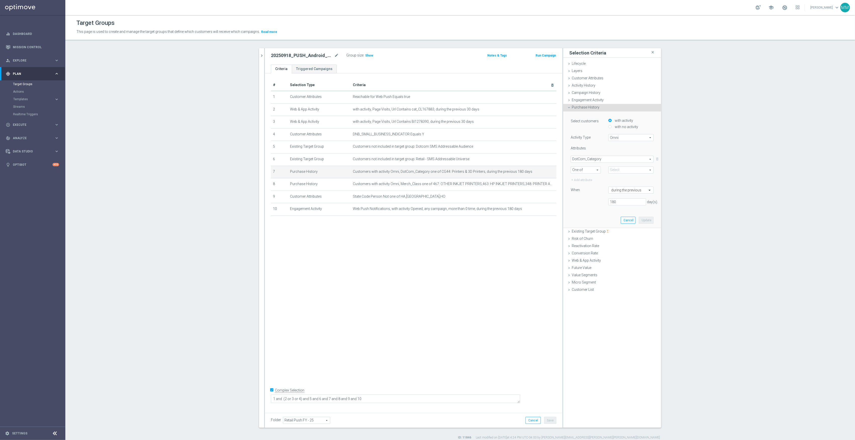
type input "CG44: Printers & 3D Printers"
click at [424, 128] on label "with no activity" at bounding box center [625, 127] width 25 height 5
click at [424, 128] on input "with no activity" at bounding box center [609, 126] width 3 height 3
radio input "true"
click at [424, 139] on span "Omni" at bounding box center [631, 137] width 45 height 7
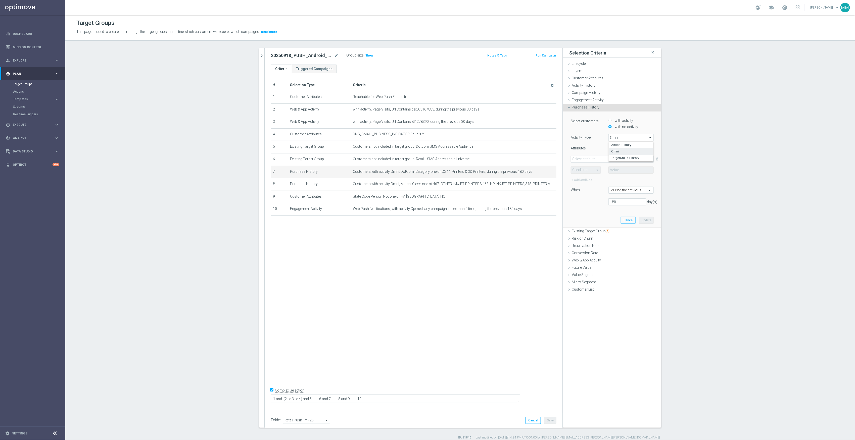
click at [424, 159] on span at bounding box center [612, 159] width 82 height 7
click at [424, 159] on input "search" at bounding box center [612, 159] width 83 height 7
type input "dotcom"
click at [424, 170] on label "DotCom_Category" at bounding box center [612, 167] width 83 height 7
type input "DotCom_Category"
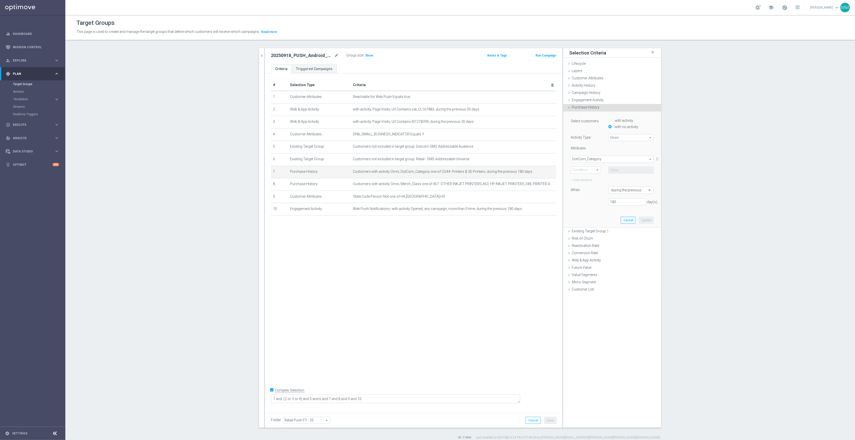
click at [424, 172] on span at bounding box center [586, 170] width 30 height 7
click at [424, 206] on span "One of" at bounding box center [585, 217] width 25 height 4
type input "One of"
click at [424, 169] on span at bounding box center [631, 170] width 45 height 7
click at [424, 169] on input "search" at bounding box center [630, 170] width 45 height 7
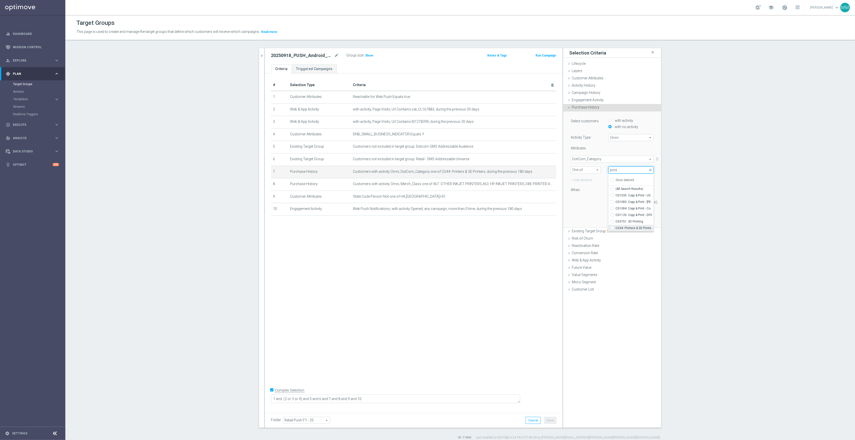
type input "print"
click at [424, 206] on span "CG44: Printers & 3D Printers" at bounding box center [634, 228] width 38 height 4
click at [424, 206] on input "CG44: Printers & 3D Printers" at bounding box center [613, 227] width 3 height 3
checkbox input "true"
type input "CG44: Printers & 3D Printers"
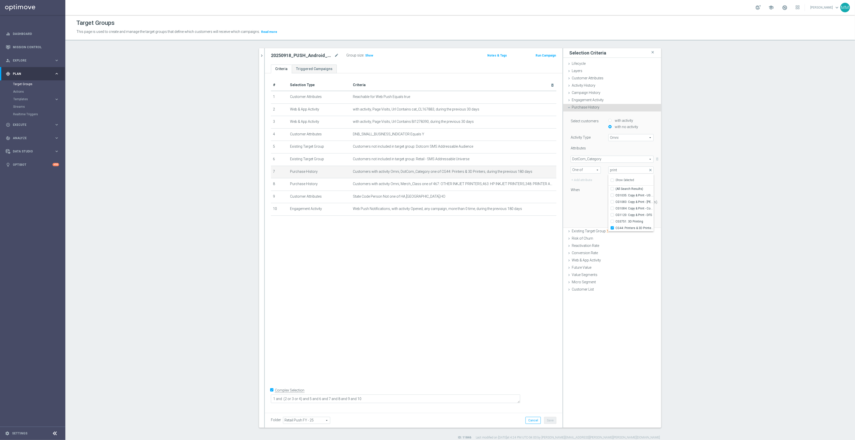
click at [424, 204] on div "180 day(s)." at bounding box center [612, 202] width 90 height 7
click at [424, 206] on button "Update" at bounding box center [646, 220] width 15 height 7
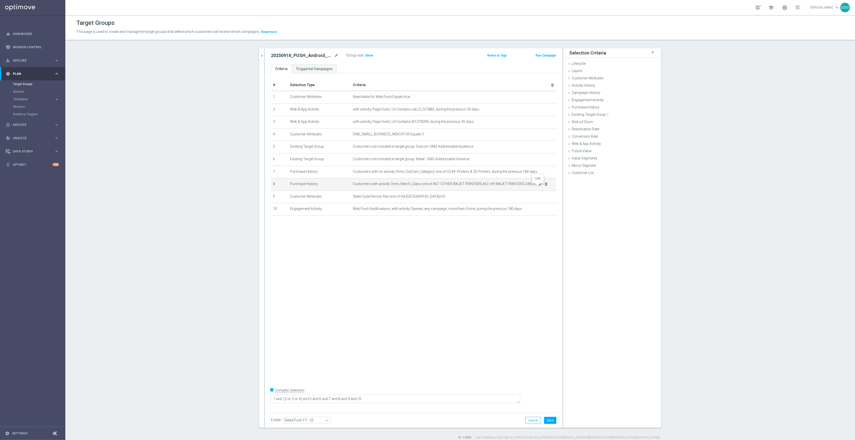
click at [424, 186] on icon "mode_edit" at bounding box center [540, 184] width 4 height 4
type input "Selected 6 of 883"
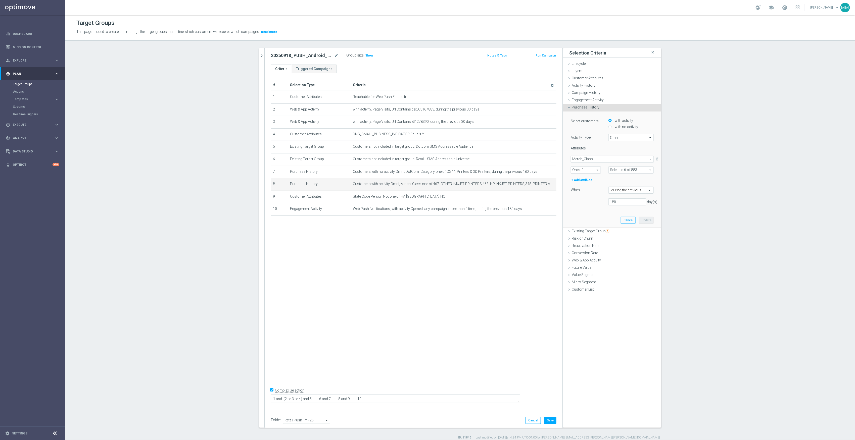
click at [424, 126] on label "with no activity" at bounding box center [625, 127] width 25 height 5
click at [424, 126] on input "with no activity" at bounding box center [609, 126] width 3 height 3
radio input "true"
click at [424, 158] on span at bounding box center [612, 159] width 82 height 7
click at [424, 158] on input "search" at bounding box center [612, 159] width 83 height 7
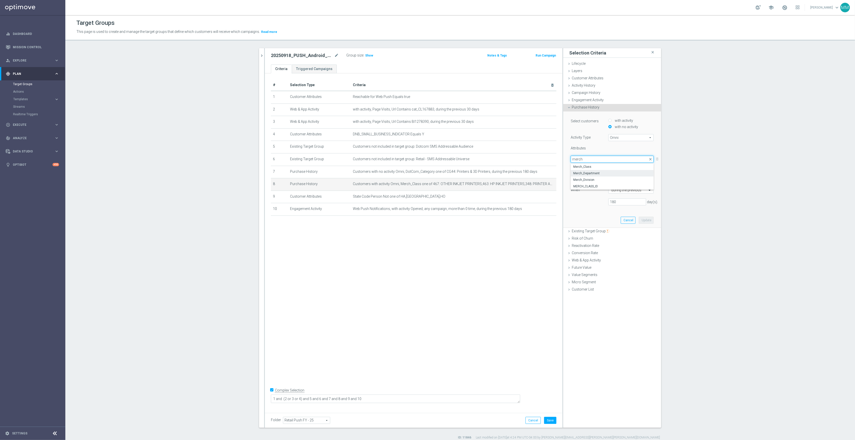
type input "merch"
click at [424, 174] on span "Merch_Department" at bounding box center [612, 173] width 78 height 4
type input "Merch_Department"
click at [424, 169] on span at bounding box center [586, 170] width 30 height 7
click at [424, 206] on span "One of" at bounding box center [585, 217] width 25 height 4
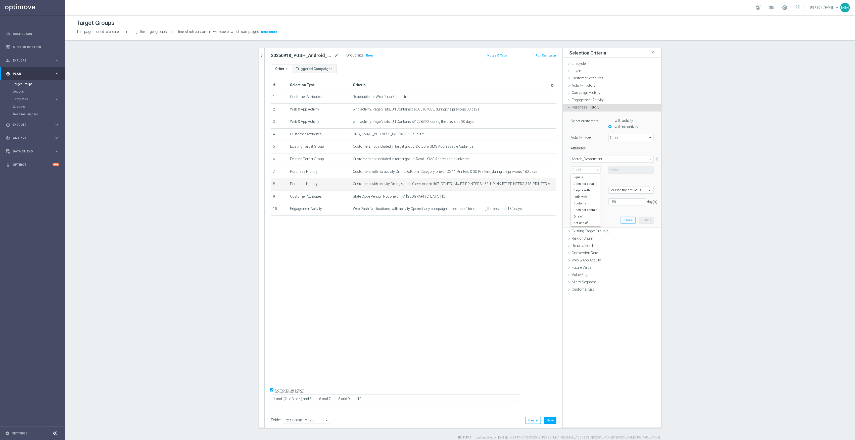
type input "One of"
click at [424, 170] on span at bounding box center [631, 170] width 45 height 7
click at [424, 171] on input "search" at bounding box center [630, 170] width 45 height 7
type input "printer"
click at [424, 157] on span "Merch_Department" at bounding box center [612, 159] width 82 height 7
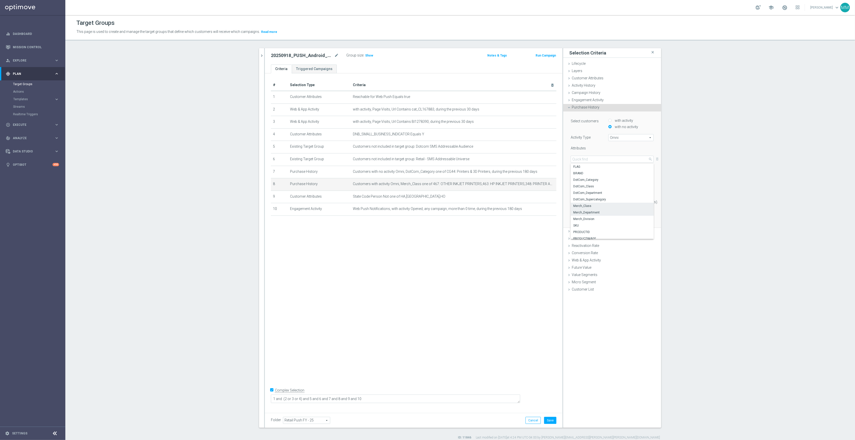
click at [424, 206] on label "Merch_Class" at bounding box center [612, 206] width 83 height 7
type input "Merch_Class"
click at [424, 170] on span "One of" at bounding box center [586, 170] width 30 height 7
click at [424, 206] on span "One of" at bounding box center [585, 217] width 25 height 4
type input "One of"
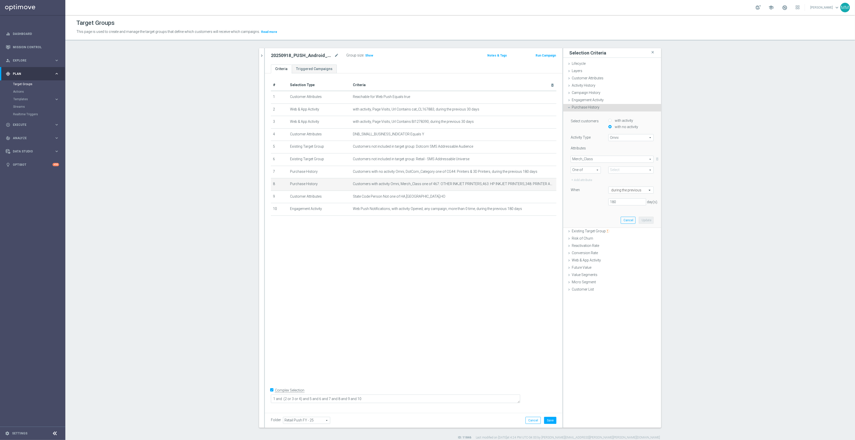
click at [424, 172] on span at bounding box center [631, 170] width 45 height 7
click at [424, 171] on input "search" at bounding box center [630, 170] width 45 height 7
type input "printer"
click at [424, 190] on input "(All Search Results)" at bounding box center [613, 188] width 3 height 3
checkbox input "true"
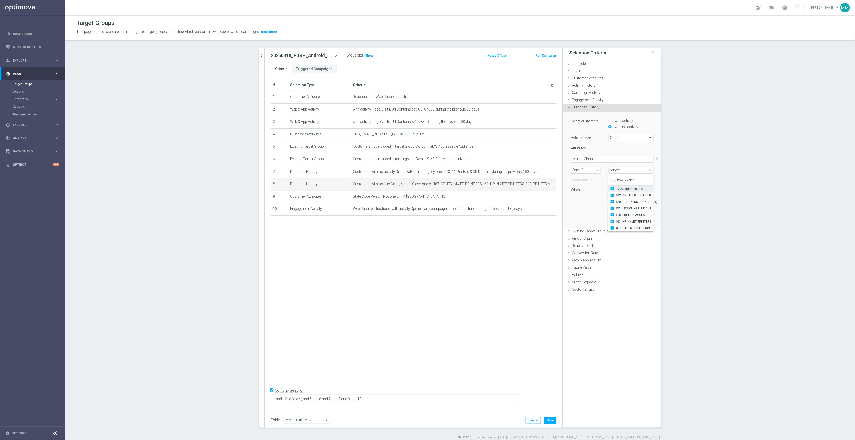
type input "Selected 6 of 883"
checkbox input "true"
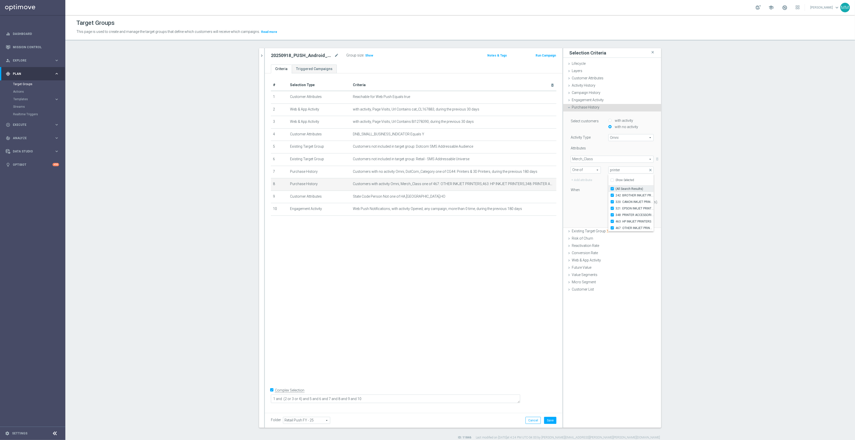
checkbox input "true"
click at [424, 200] on div "180 day(s)." at bounding box center [612, 202] width 90 height 7
click at [424, 206] on button "Update" at bounding box center [646, 220] width 15 height 7
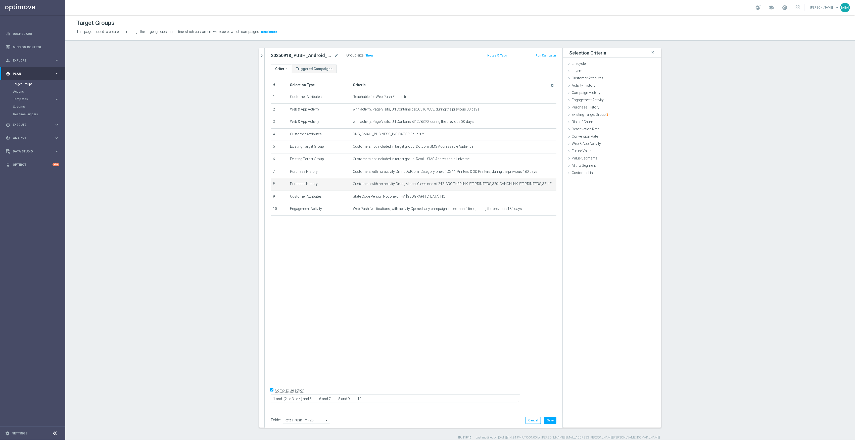
click at [424, 206] on div "# Selection Type Criteria delete_forever 1 Customer Attributes Reachable for We…" at bounding box center [414, 241] width 298 height 336
click at [424, 206] on button "Save" at bounding box center [550, 420] width 12 height 7
click at [365, 56] on h3 "Show" at bounding box center [369, 56] width 9 height 6
drag, startPoint x: 257, startPoint y: 55, endPoint x: 263, endPoint y: 64, distance: 10.0
click at [259, 55] on icon "chevron_right" at bounding box center [261, 55] width 5 height 5
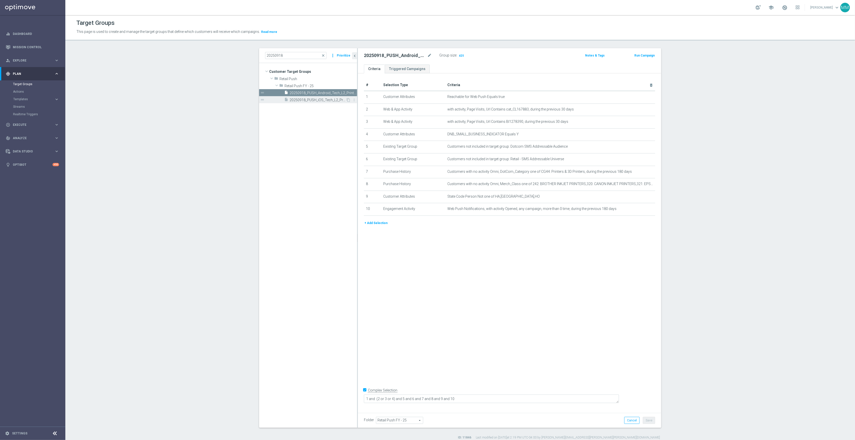
click at [329, 98] on div "insert_drive_file 20250918_PUSH_iOS_Tech_L2_Printers" at bounding box center [315, 99] width 62 height 7
click at [424, 174] on icon "mode_edit" at bounding box center [639, 172] width 4 height 4
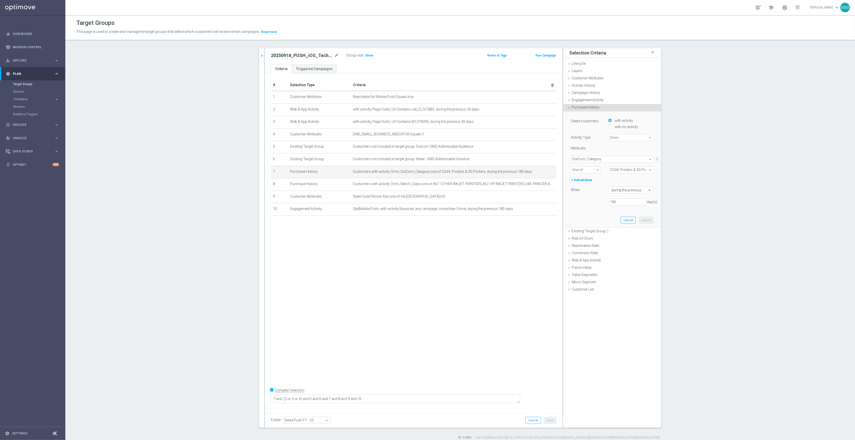
click at [424, 127] on label "with no activity" at bounding box center [625, 127] width 25 height 5
click at [424, 127] on input "with no activity" at bounding box center [609, 126] width 3 height 3
radio input "true"
click at [424, 157] on span at bounding box center [612, 159] width 82 height 7
click at [424, 159] on input "search" at bounding box center [612, 159] width 83 height 7
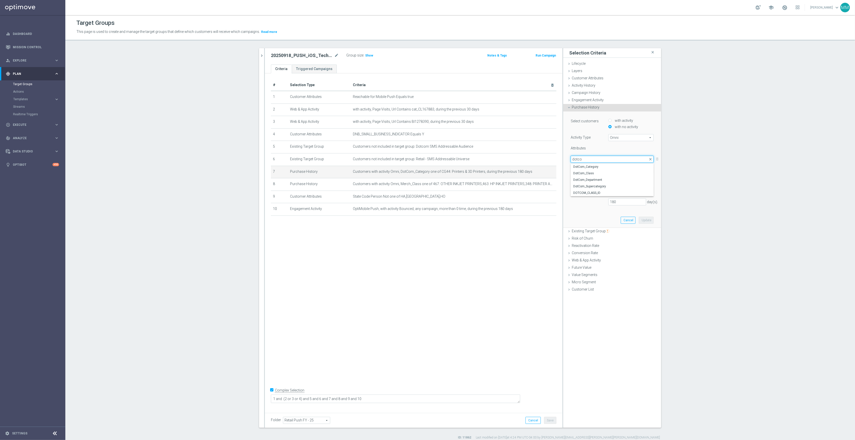
type input "dotcom"
click at [424, 165] on span "DotCom_Category" at bounding box center [612, 167] width 78 height 4
type input "DotCom_Category"
click at [424, 168] on span at bounding box center [586, 170] width 30 height 7
click at [424, 206] on label "One of" at bounding box center [586, 216] width 30 height 7
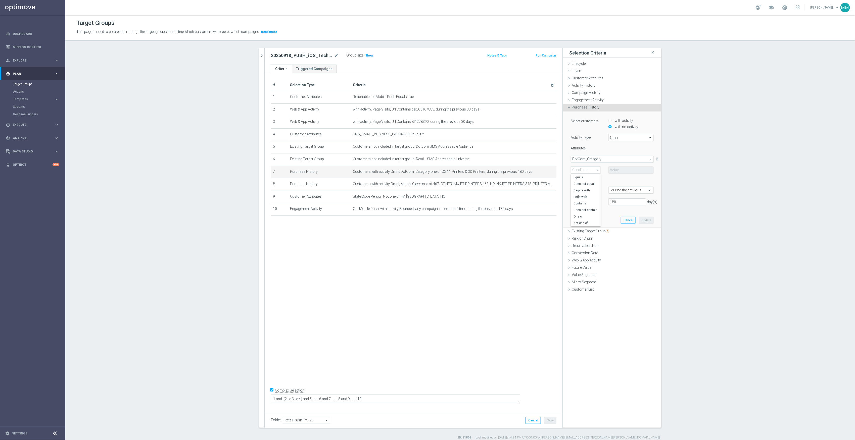
type input "One of"
click at [424, 171] on span at bounding box center [631, 170] width 45 height 7
click at [424, 168] on input "search" at bounding box center [630, 170] width 45 height 7
type input "print"
click at [424, 206] on span "CG44: Printers & 3D Printers" at bounding box center [634, 228] width 38 height 4
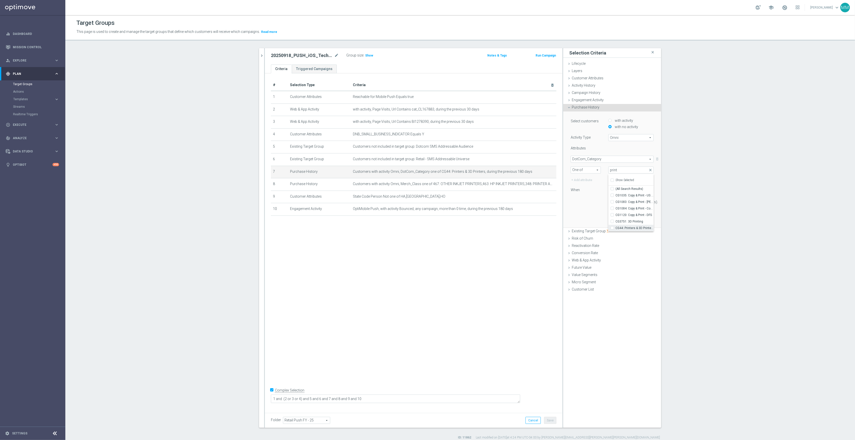
click at [424, 206] on input "CG44: Printers & 3D Printers" at bounding box center [613, 227] width 3 height 3
checkbox input "true"
type input "CG44: Printers & 3D Printers"
click at [424, 206] on div "Select customers with activity with no activity Activity Type Omni Omni arrow_d…" at bounding box center [612, 170] width 90 height 116
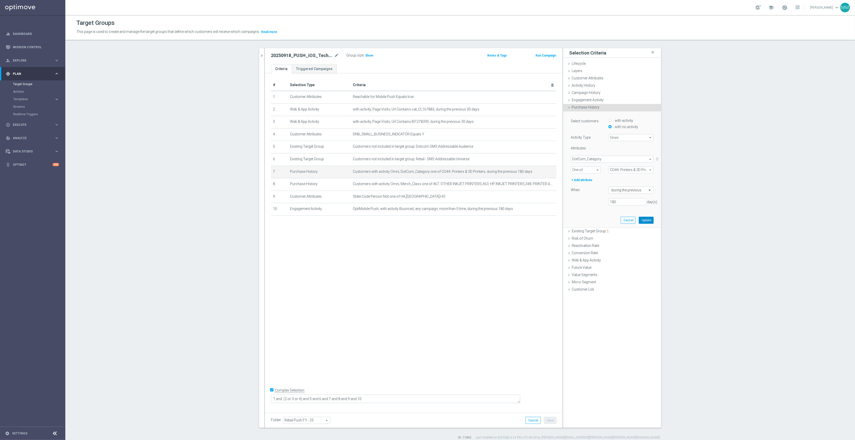
click at [424, 206] on button "Update" at bounding box center [646, 220] width 15 height 7
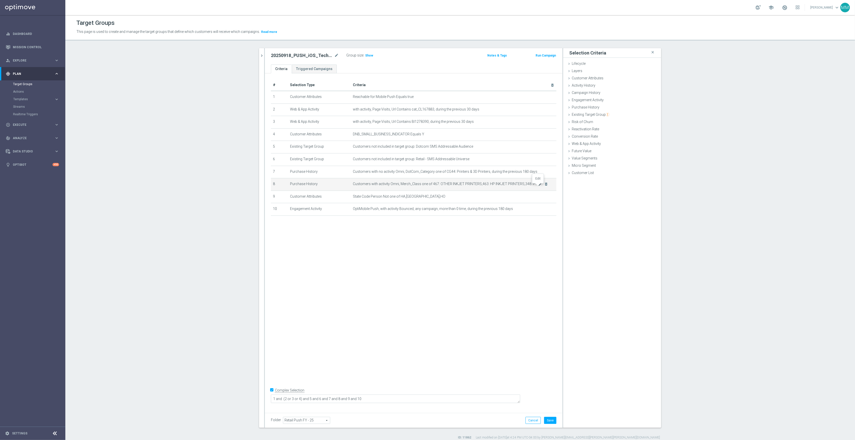
click at [424, 186] on icon "mode_edit" at bounding box center [540, 184] width 4 height 4
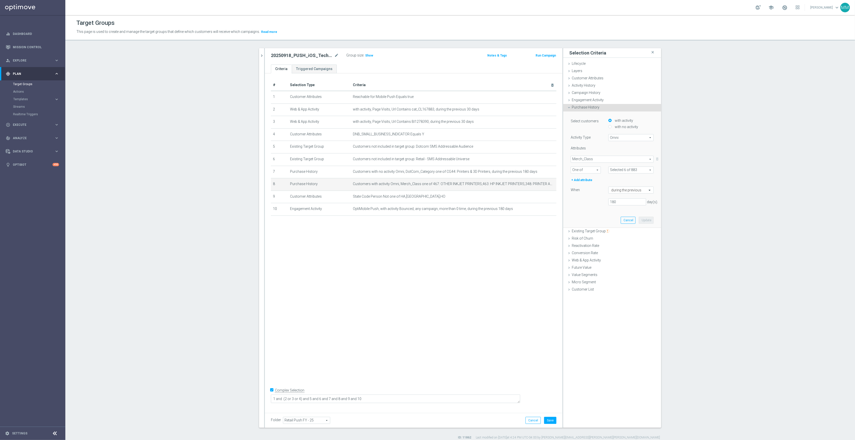
click at [424, 139] on span "Omni" at bounding box center [631, 137] width 45 height 7
click at [424, 128] on label "with no activity" at bounding box center [625, 127] width 25 height 5
click at [424, 128] on input "with no activity" at bounding box center [609, 126] width 3 height 3
radio input "true"
click at [424, 162] on span at bounding box center [612, 159] width 82 height 7
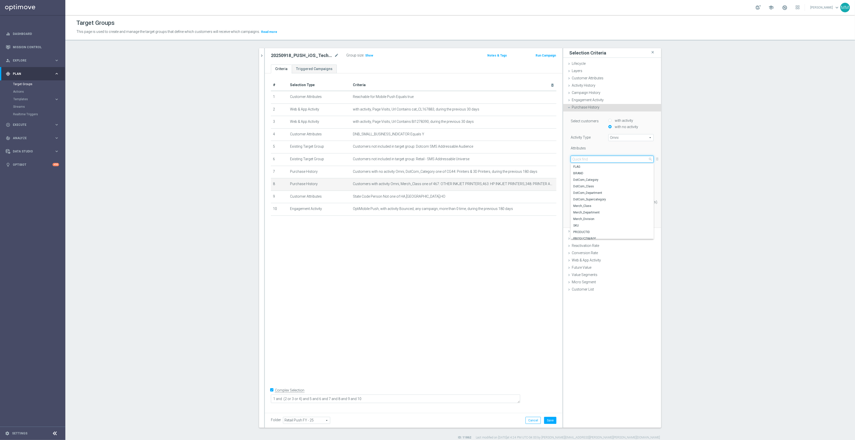
click at [424, 159] on input "search" at bounding box center [612, 159] width 83 height 7
type input "merch"
click at [424, 169] on label "Merch_Class" at bounding box center [612, 167] width 83 height 7
type input "Merch_Class"
click at [424, 171] on span at bounding box center [586, 170] width 30 height 7
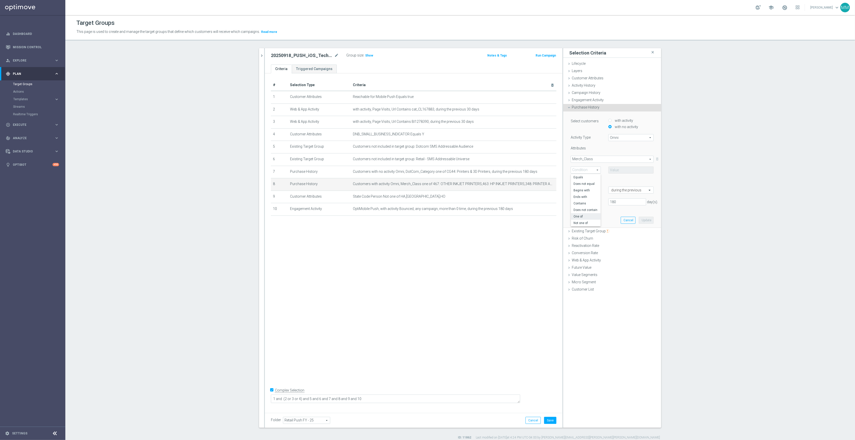
click at [424, 206] on span "One of" at bounding box center [585, 217] width 25 height 4
type input "One of"
click at [424, 170] on span at bounding box center [631, 170] width 45 height 7
click at [424, 170] on input "search" at bounding box center [630, 170] width 45 height 7
type input "printer"
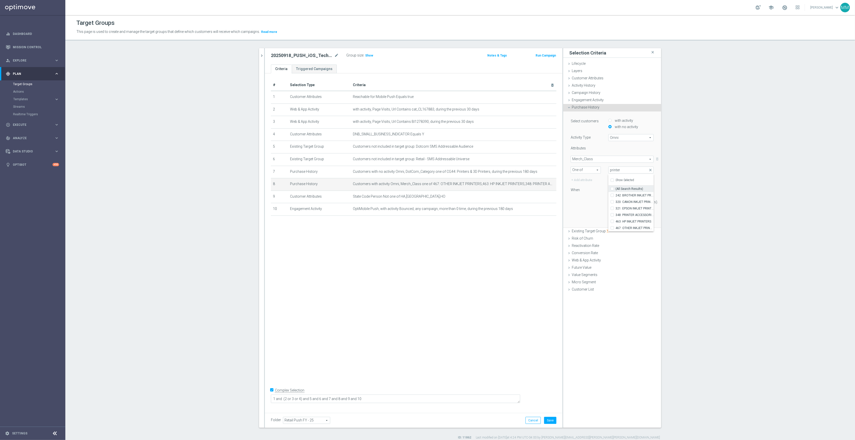
click at [424, 188] on span "(All Search Results)" at bounding box center [629, 189] width 28 height 4
click at [424, 188] on input "(All Search Results)" at bounding box center [613, 188] width 3 height 3
checkbox input "true"
type input "Selected 6 of 883"
checkbox input "true"
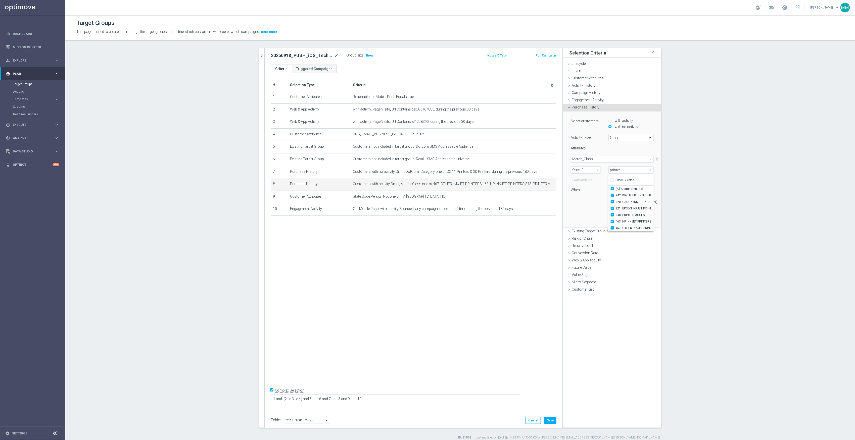
checkbox input "true"
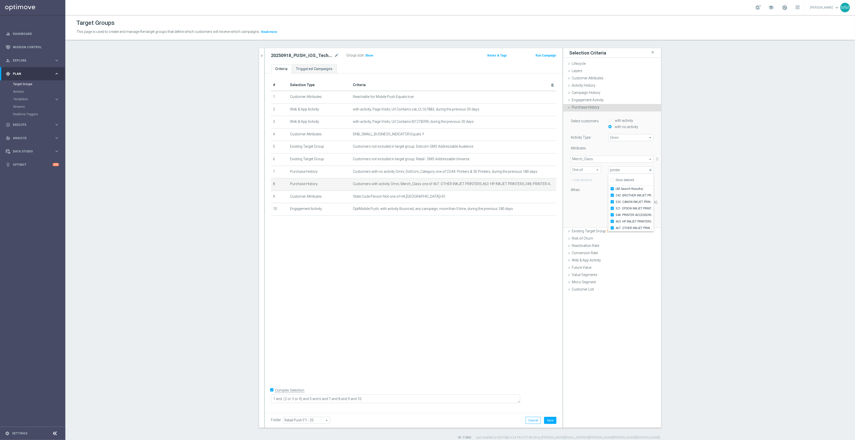
click at [424, 206] on div "Select customers with activity with no activity Activity Type Omni Omni arrow_d…" at bounding box center [612, 170] width 90 height 116
click at [424, 206] on button "Update" at bounding box center [646, 220] width 15 height 7
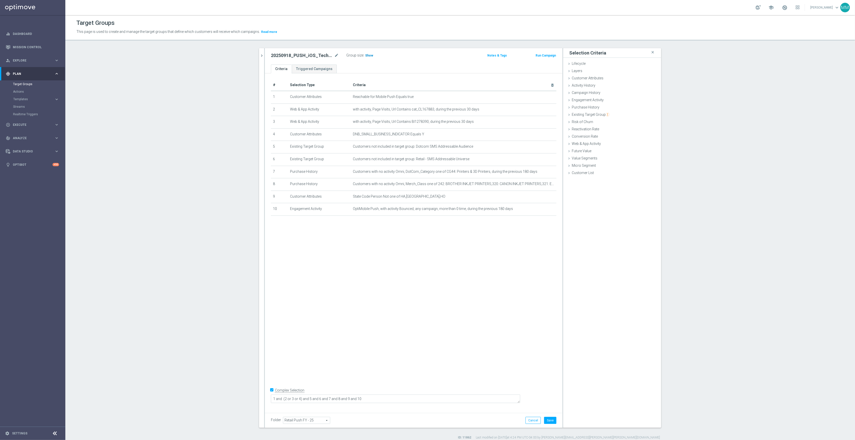
click at [365, 55] on span "Show" at bounding box center [369, 56] width 8 height 4
click at [424, 206] on button "Save" at bounding box center [550, 420] width 12 height 7
